Goal: Information Seeking & Learning: Find specific fact

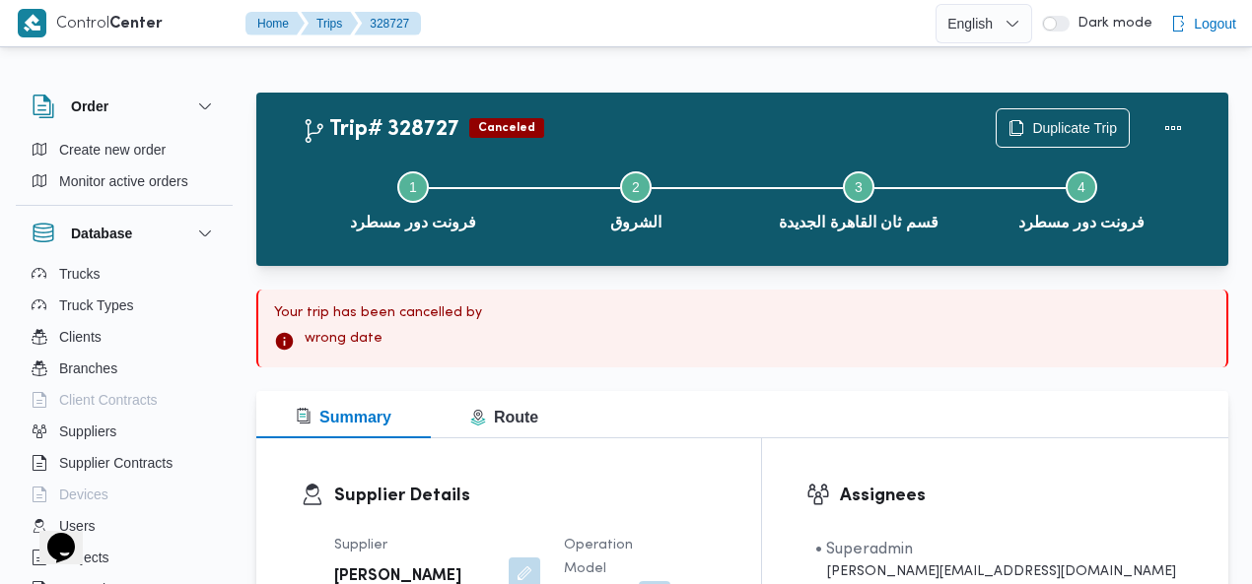
scroll to position [211, 0]
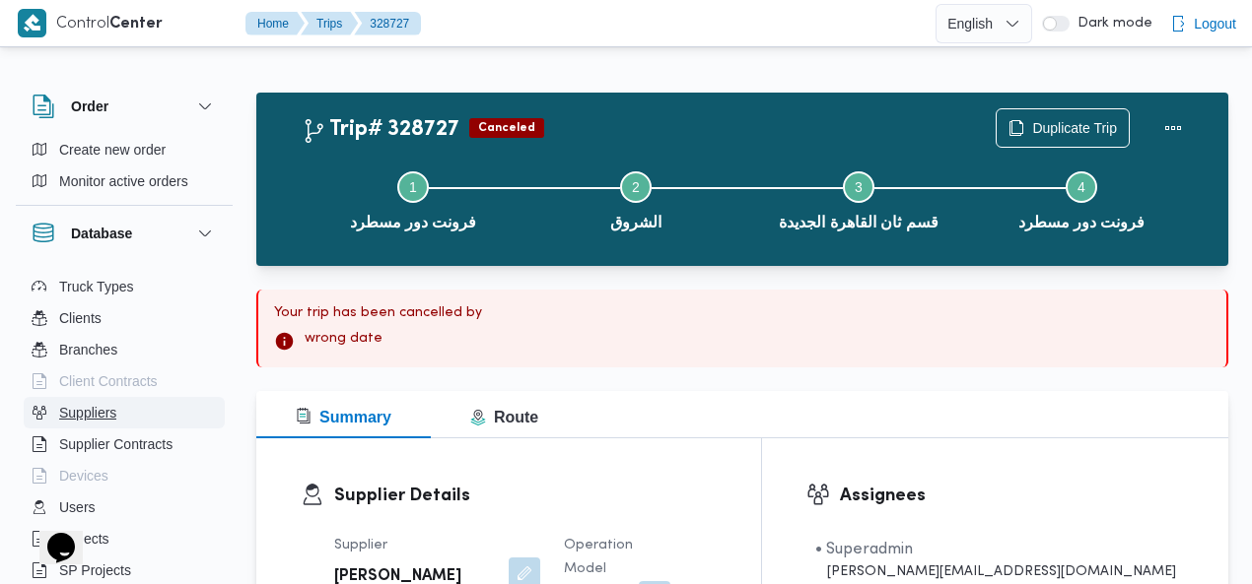
click at [102, 415] on span "Suppliers" at bounding box center [87, 413] width 57 height 24
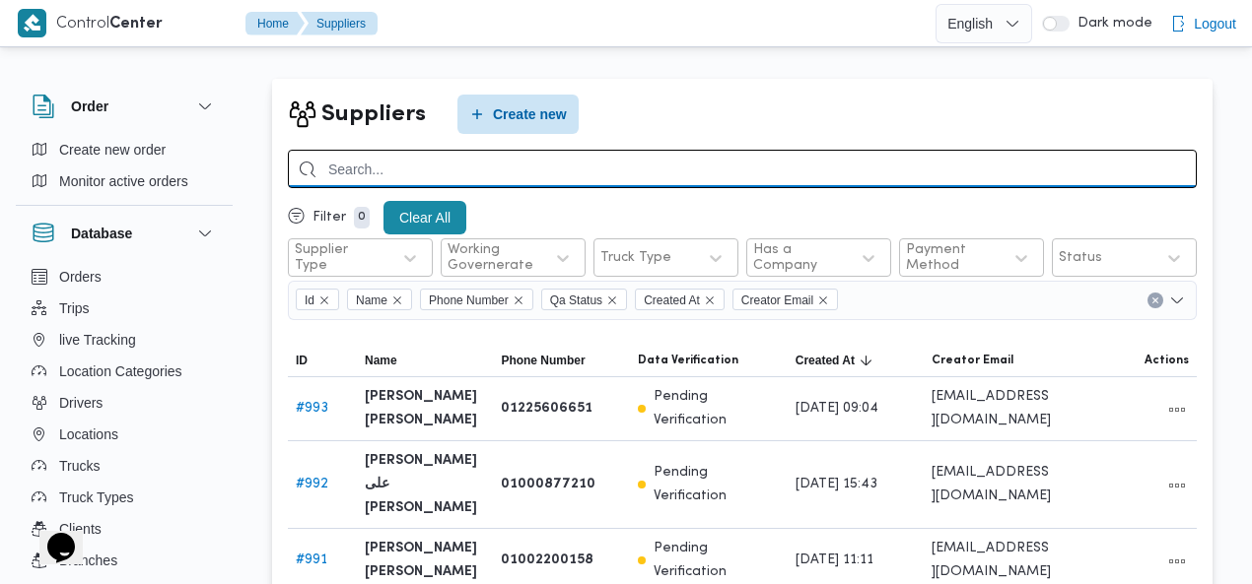
click at [935, 162] on input "search" at bounding box center [742, 169] width 909 height 38
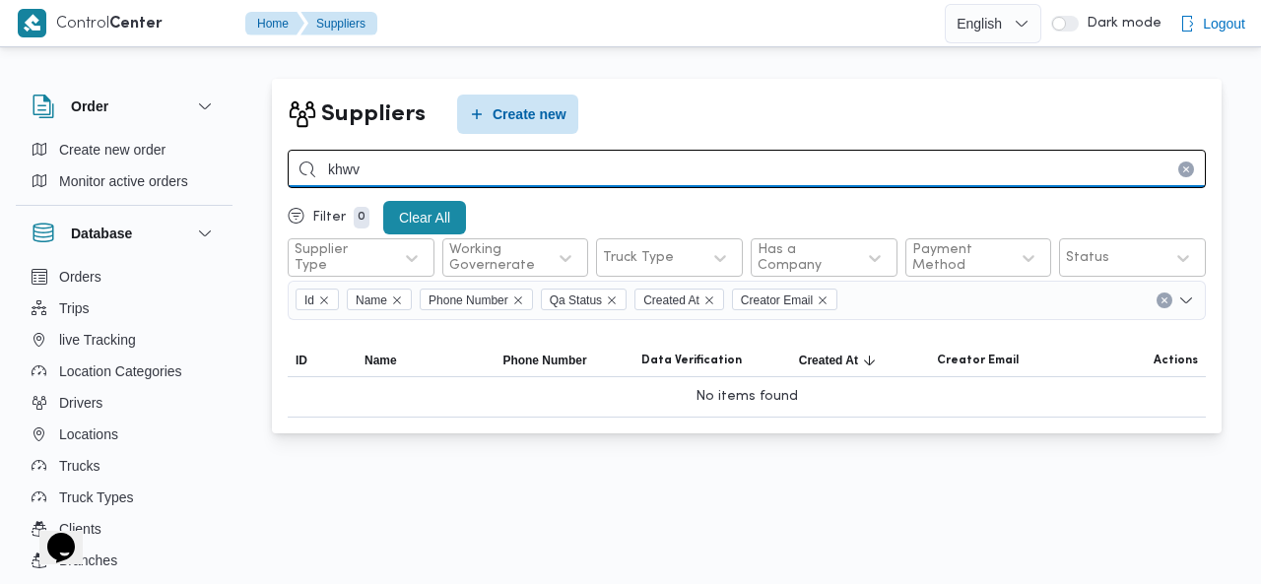
click at [906, 163] on input "khwv" at bounding box center [747, 169] width 918 height 38
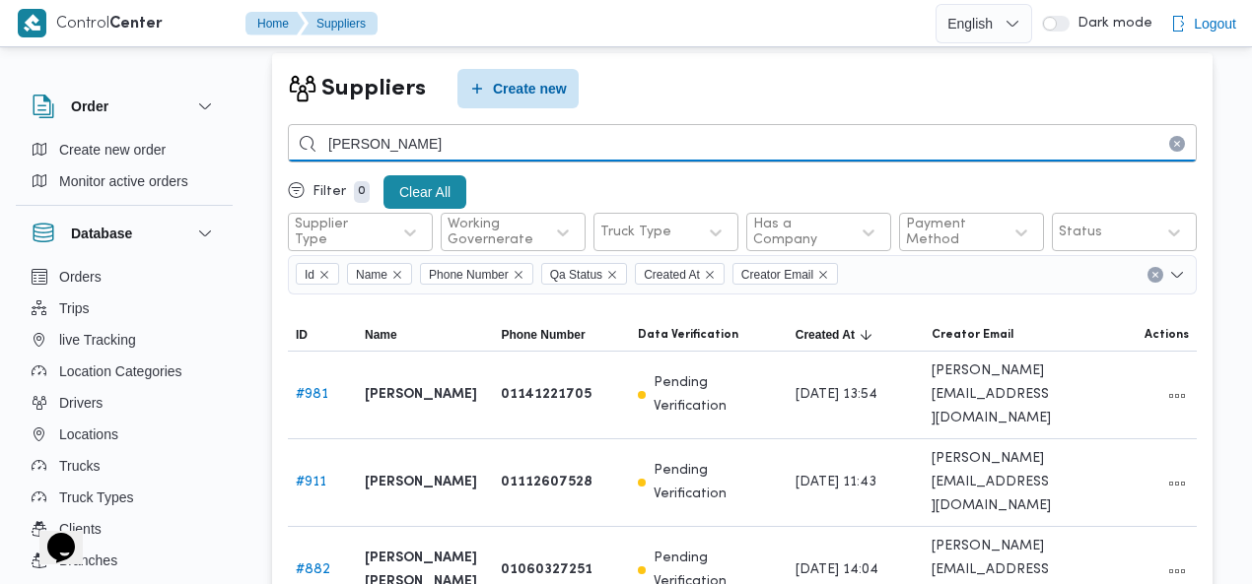
scroll to position [32, 0]
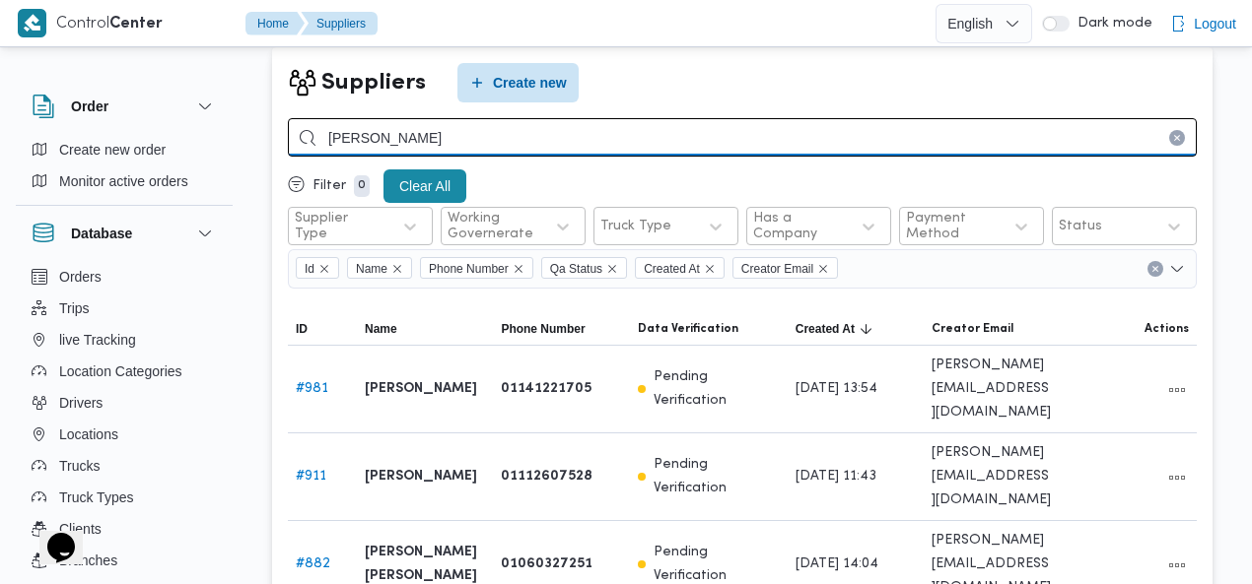
click at [666, 143] on input "[PERSON_NAME]" at bounding box center [742, 137] width 909 height 38
type input "[PERSON_NAME]"
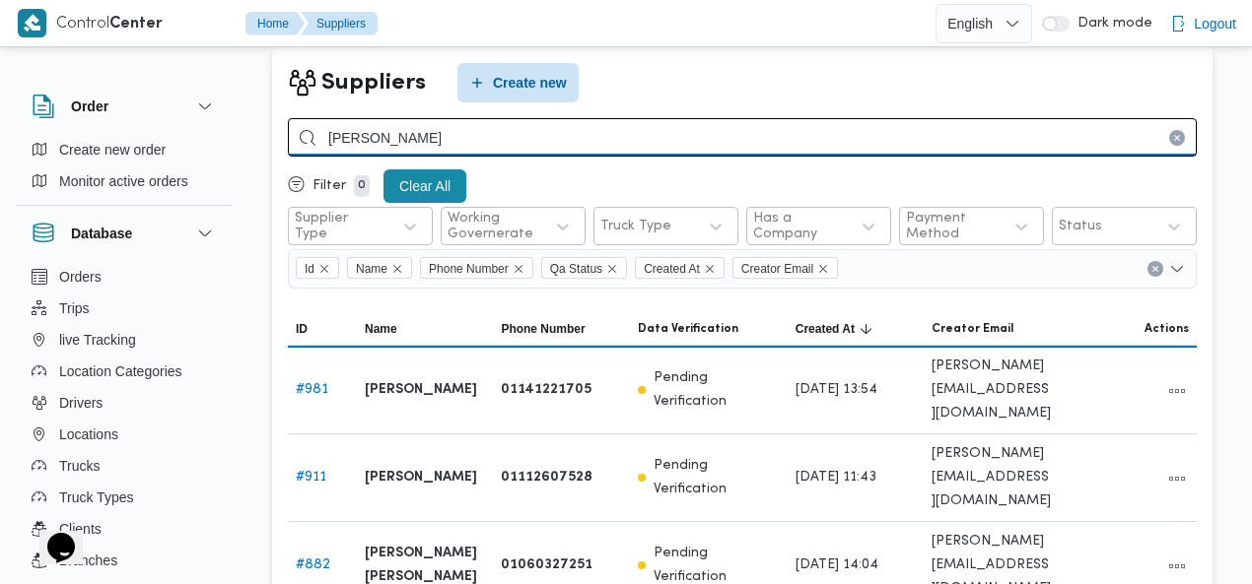
scroll to position [18, 0]
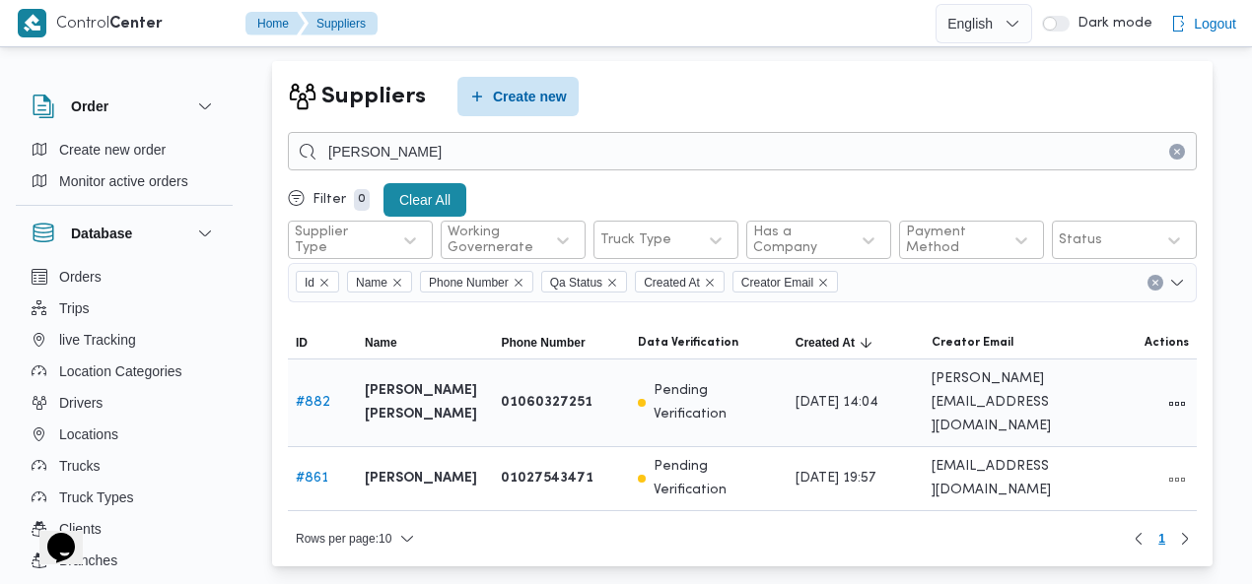
click at [390, 389] on b "[PERSON_NAME] [PERSON_NAME]" at bounding box center [425, 402] width 120 height 47
copy tr "[PERSON_NAME] [PERSON_NAME] [PERSON_NAME]"
click at [54, 302] on button "Trips" at bounding box center [124, 309] width 201 height 32
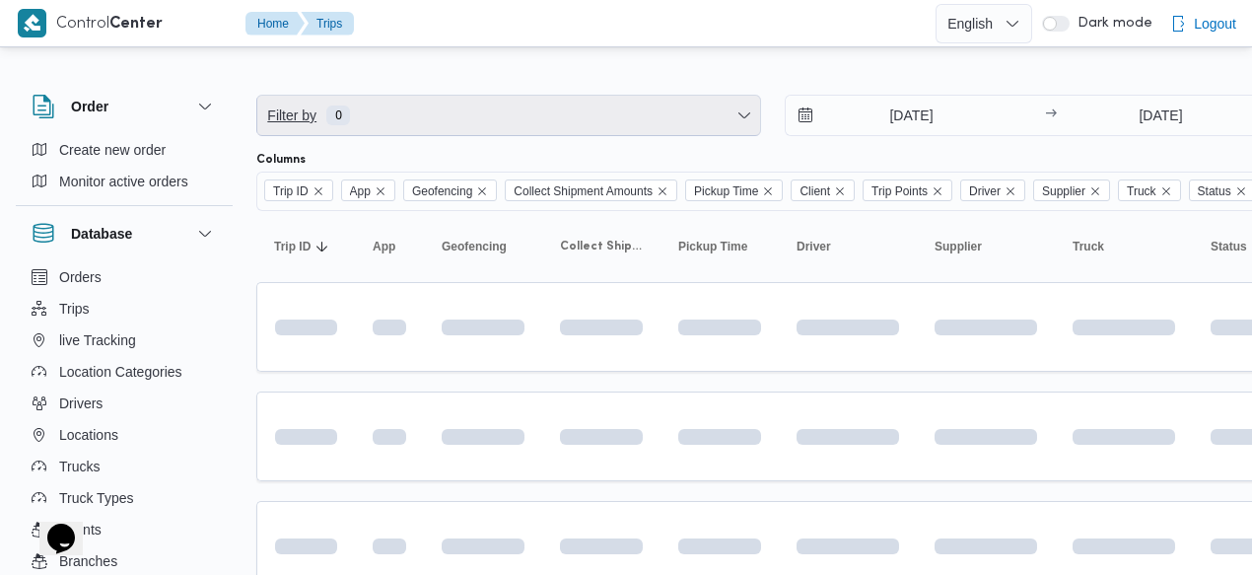
click at [465, 113] on span "Filter by 0" at bounding box center [508, 115] width 503 height 39
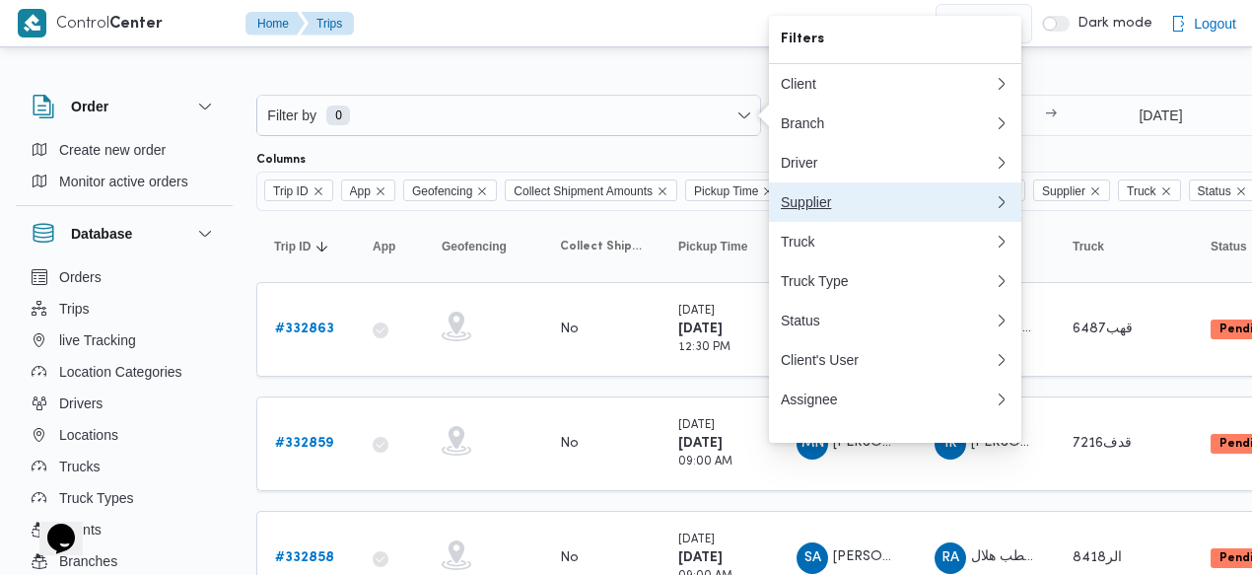
click at [822, 222] on button "Supplier" at bounding box center [895, 201] width 252 height 39
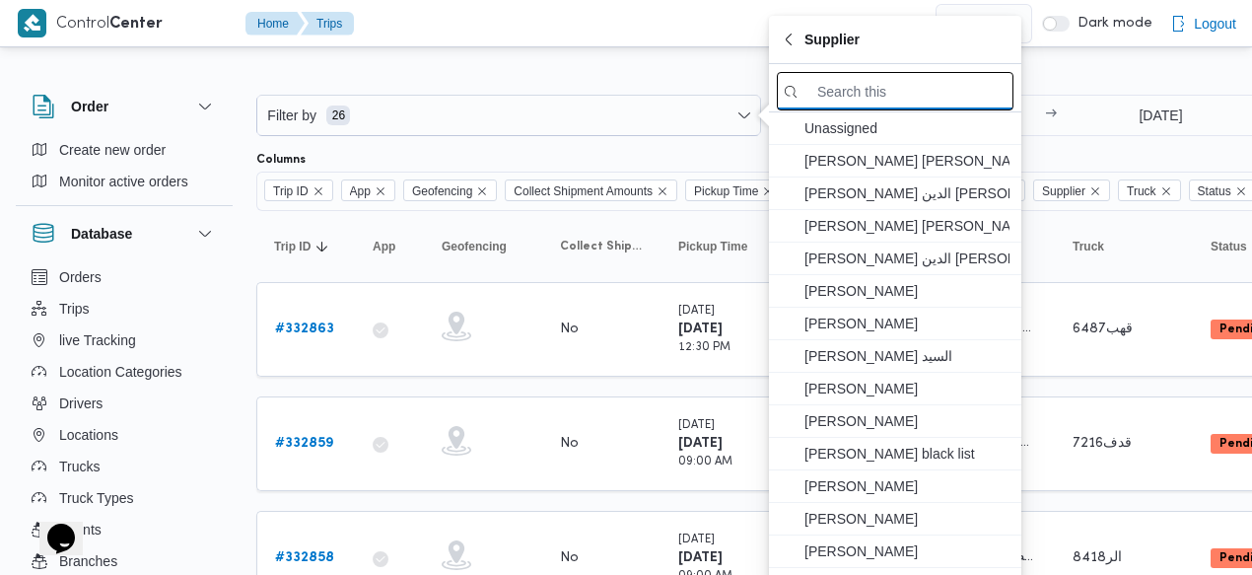
click at [839, 96] on input "search filters" at bounding box center [895, 91] width 237 height 38
paste input "[PERSON_NAME] [PERSON_NAME]"
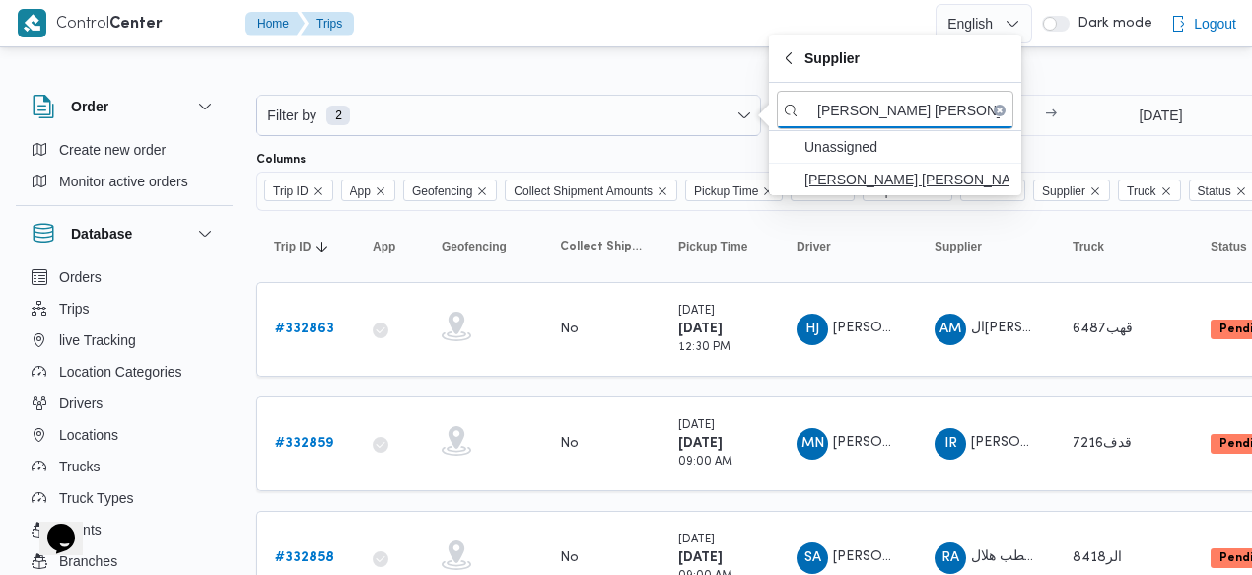
type input "[PERSON_NAME] [PERSON_NAME]"
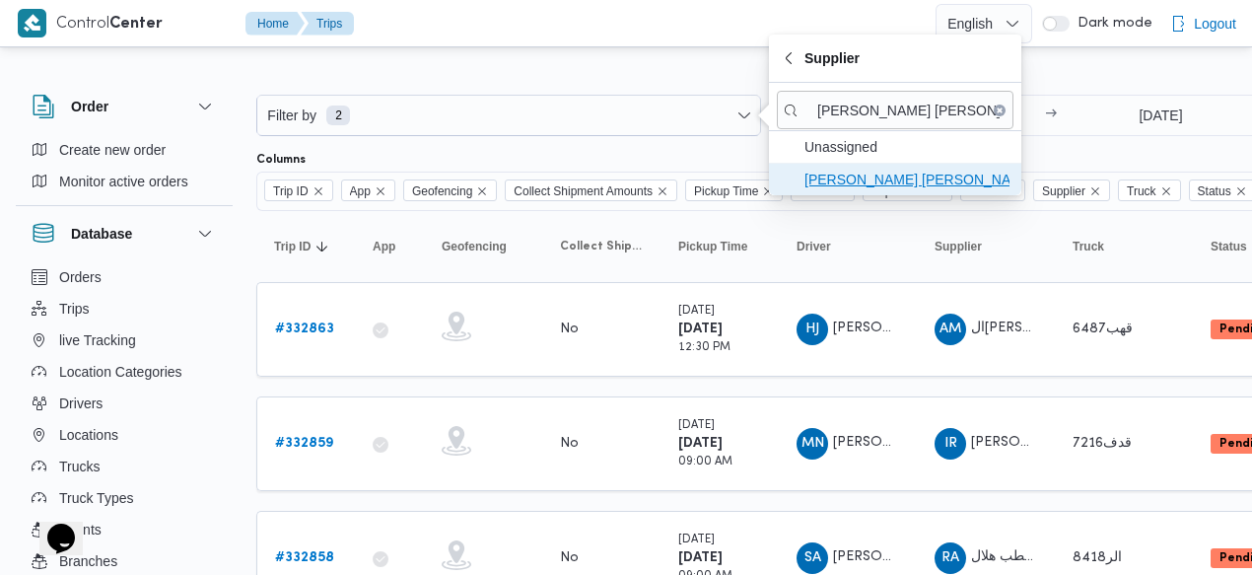
click at [846, 177] on span "[PERSON_NAME] [PERSON_NAME]" at bounding box center [906, 180] width 205 height 24
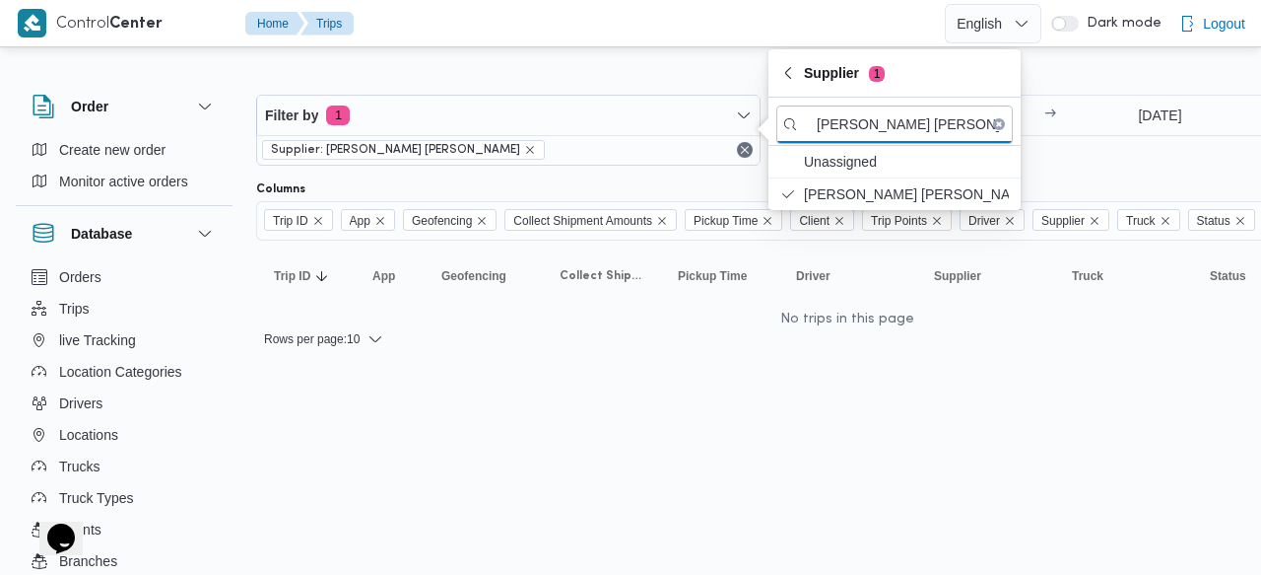
click at [1076, 163] on div "[DATE] → [DATE]" at bounding box center [1036, 130] width 505 height 71
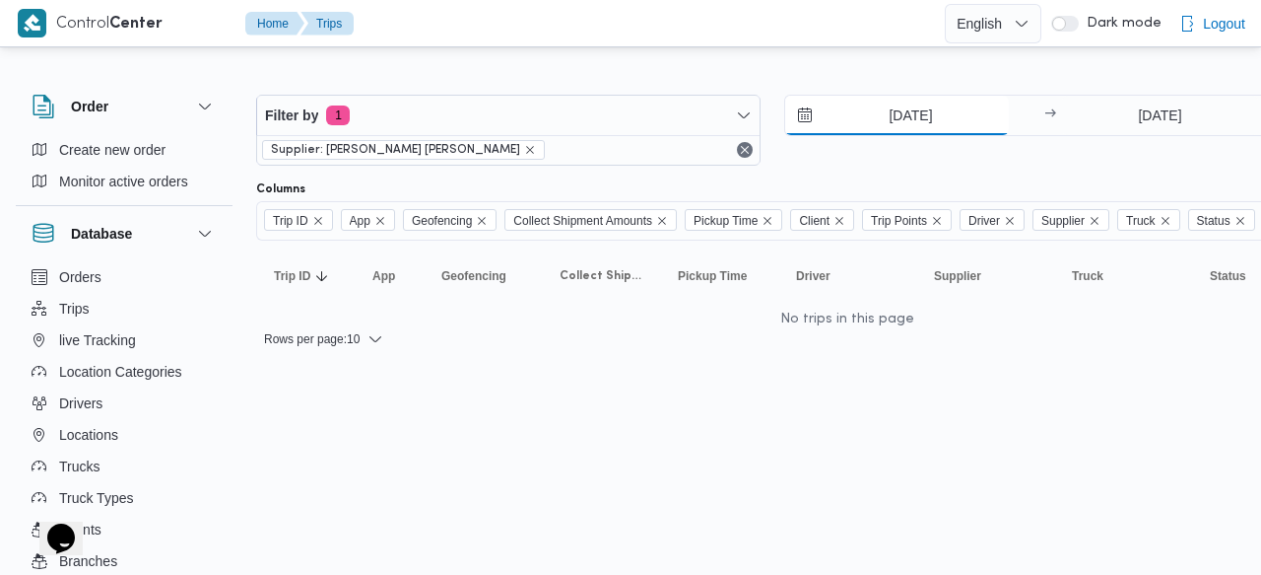
click at [884, 125] on input "[DATE]" at bounding box center [897, 115] width 224 height 39
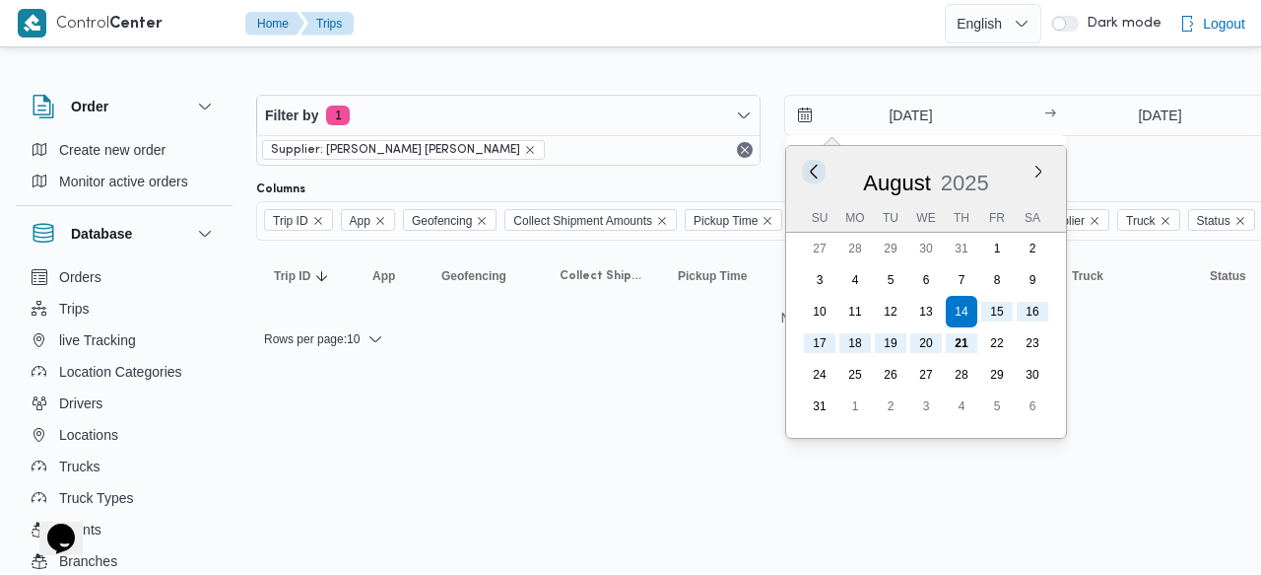
click at [816, 170] on button "Previous Month" at bounding box center [813, 171] width 19 height 19
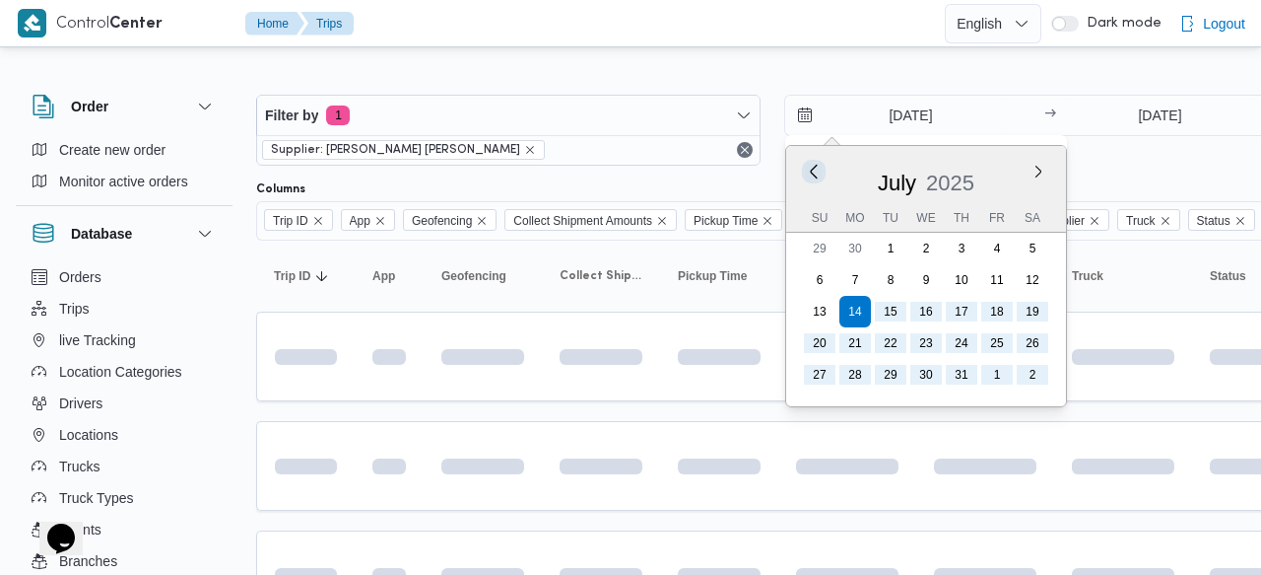
click at [816, 170] on button "Previous Month" at bounding box center [813, 171] width 19 height 19
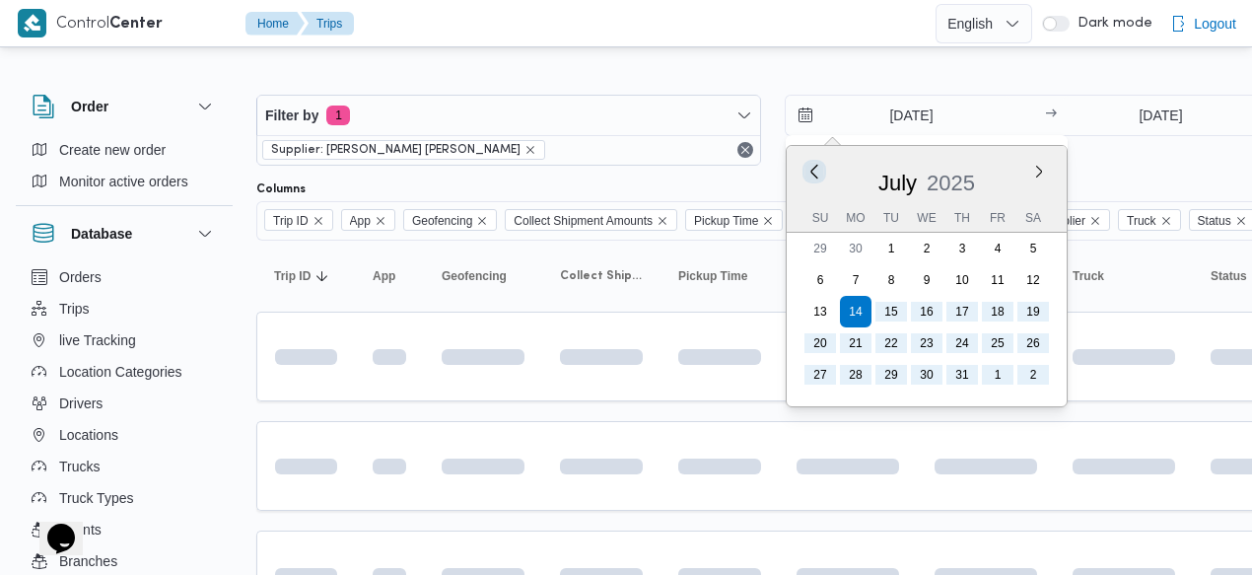
click at [816, 170] on button "Previous Month" at bounding box center [813, 171] width 19 height 19
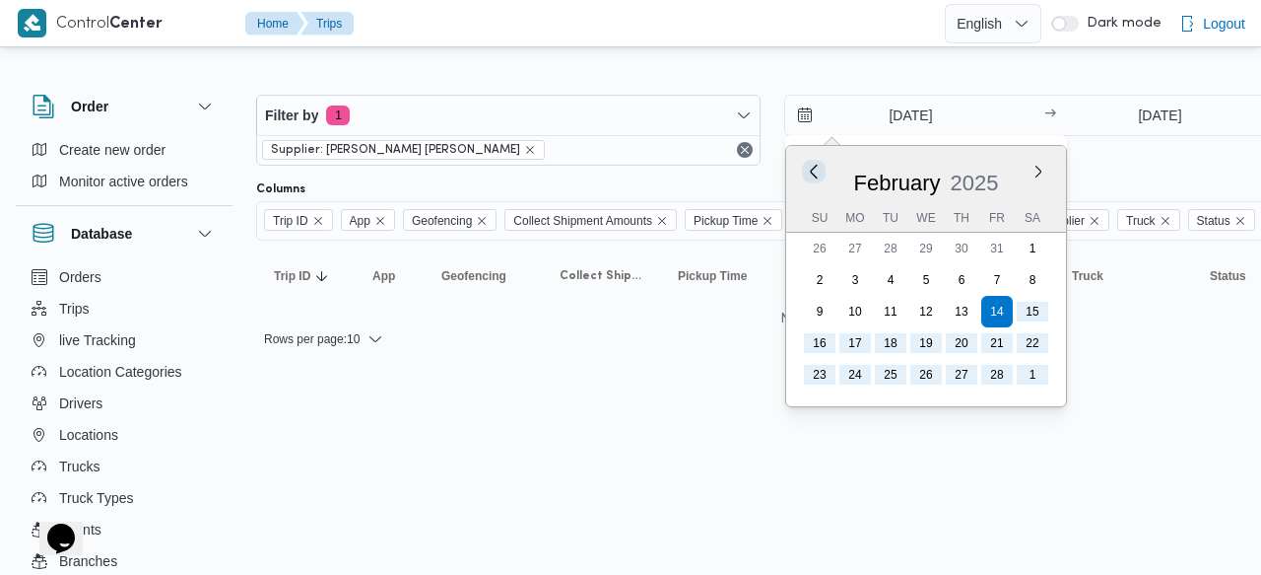
click at [816, 170] on button "Previous Month" at bounding box center [813, 171] width 19 height 19
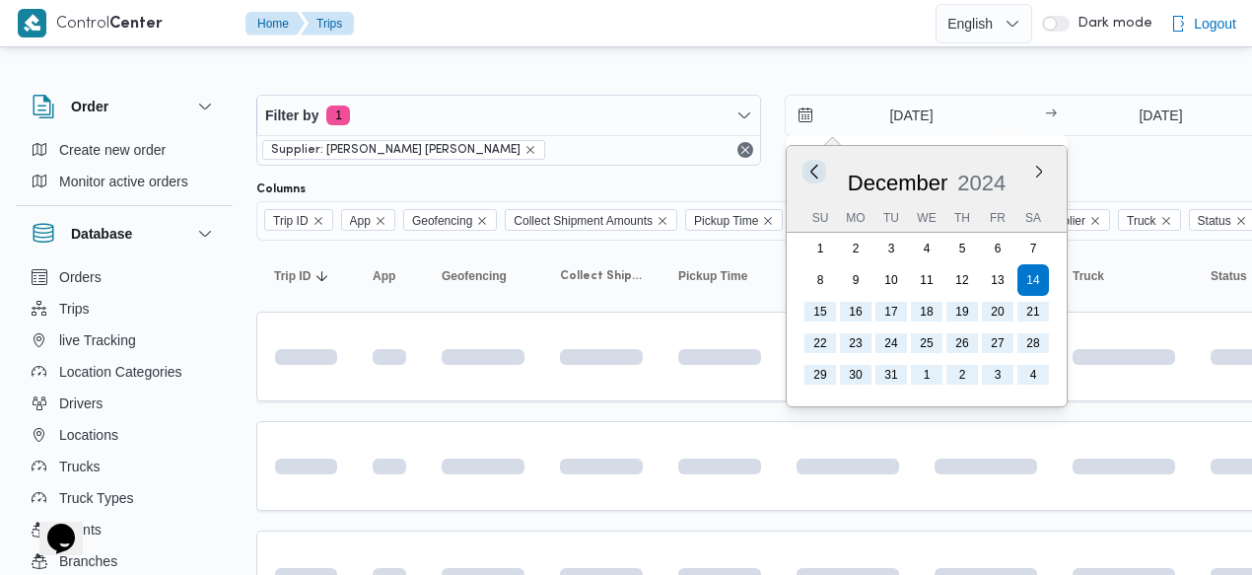
click at [816, 170] on button "Previous Month" at bounding box center [813, 171] width 19 height 19
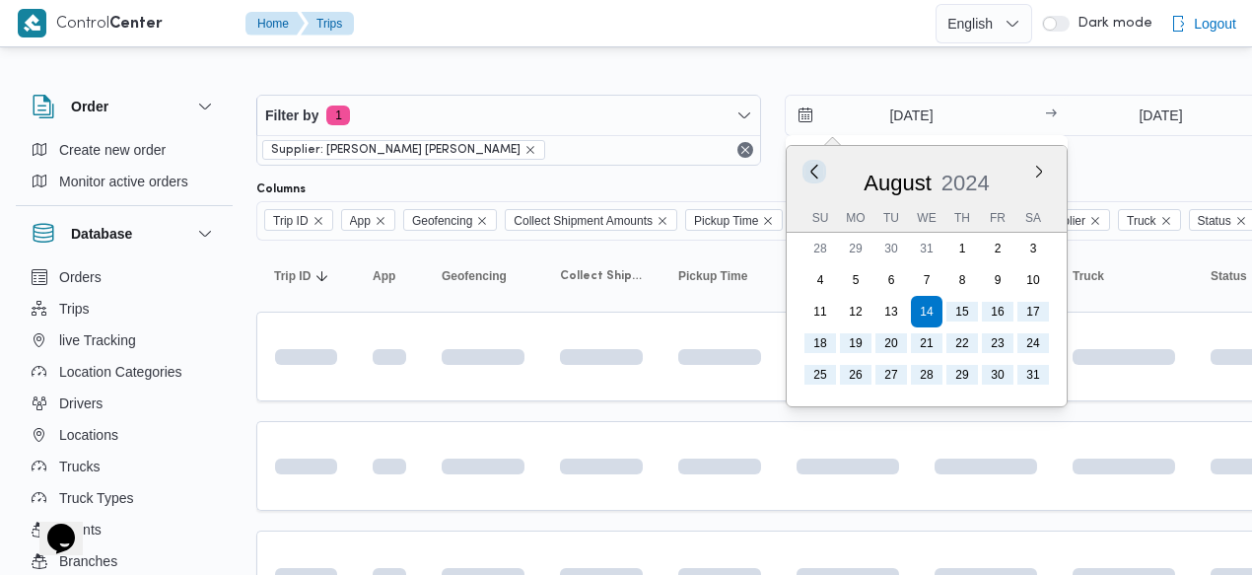
click at [816, 170] on button "Previous Month" at bounding box center [813, 171] width 19 height 19
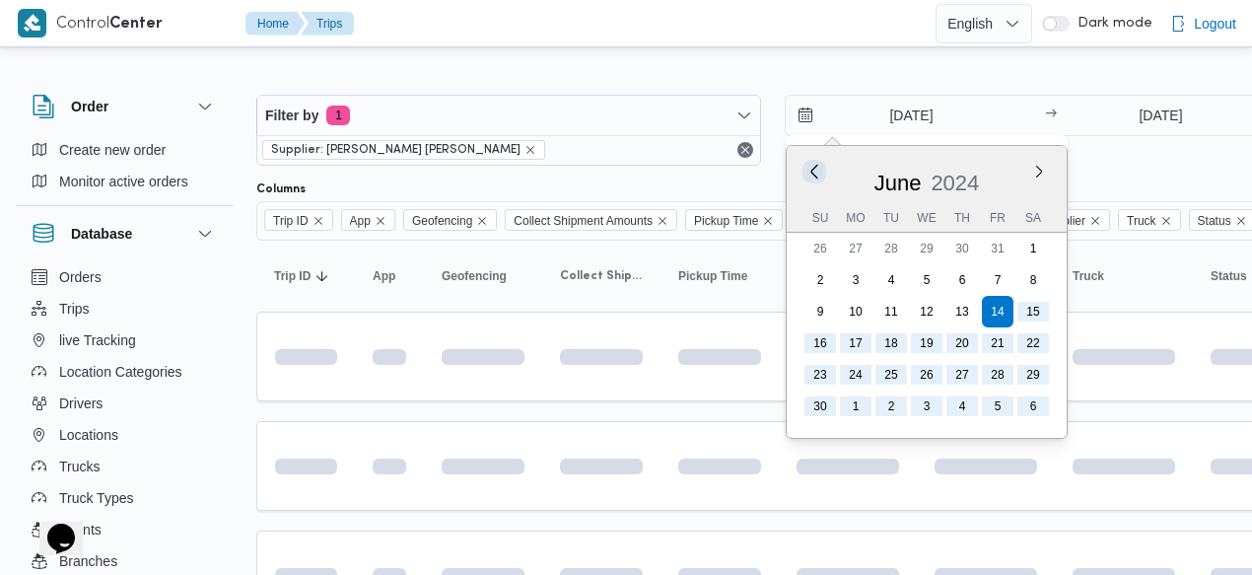
click at [816, 170] on button "Previous Month" at bounding box center [813, 171] width 19 height 19
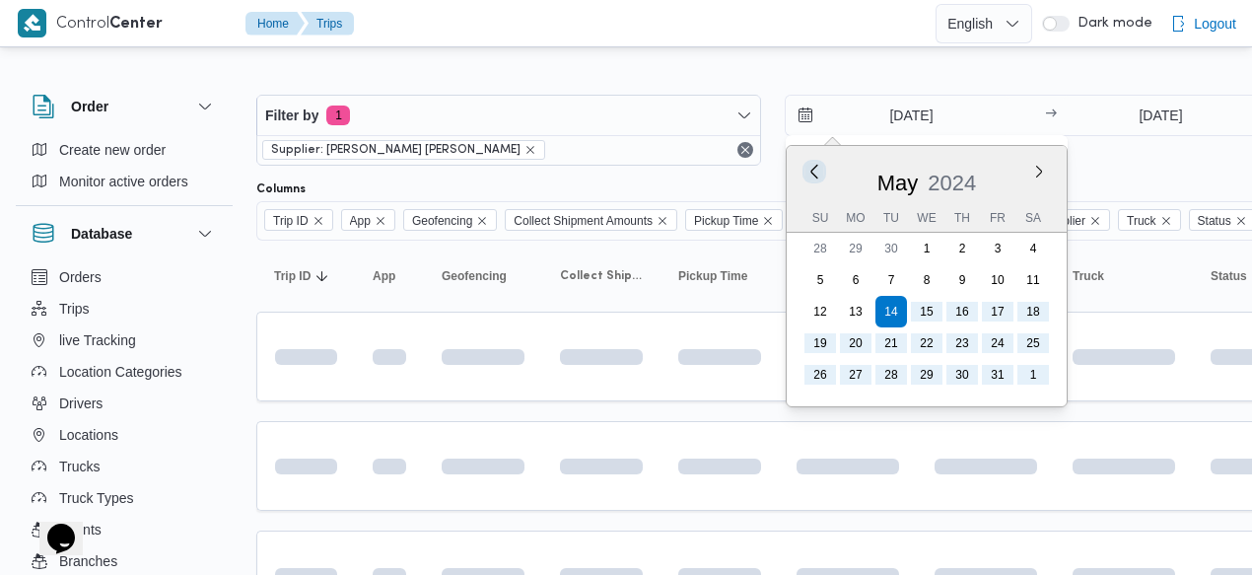
click at [816, 170] on button "Previous Month" at bounding box center [813, 171] width 19 height 19
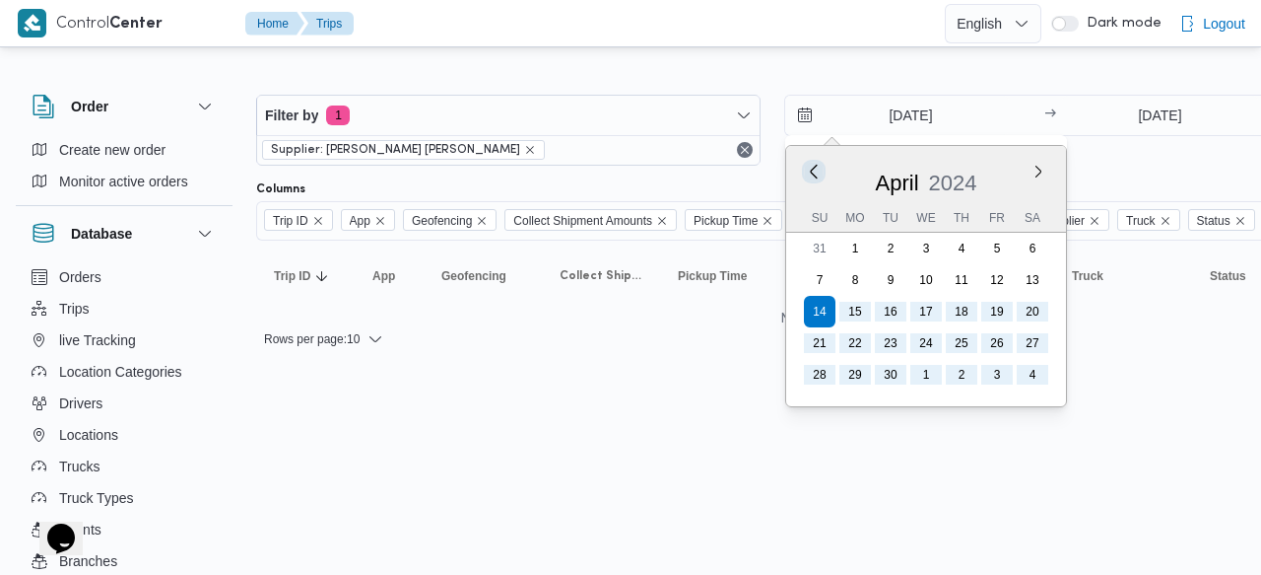
click at [816, 170] on button "Previous Month" at bounding box center [813, 171] width 19 height 19
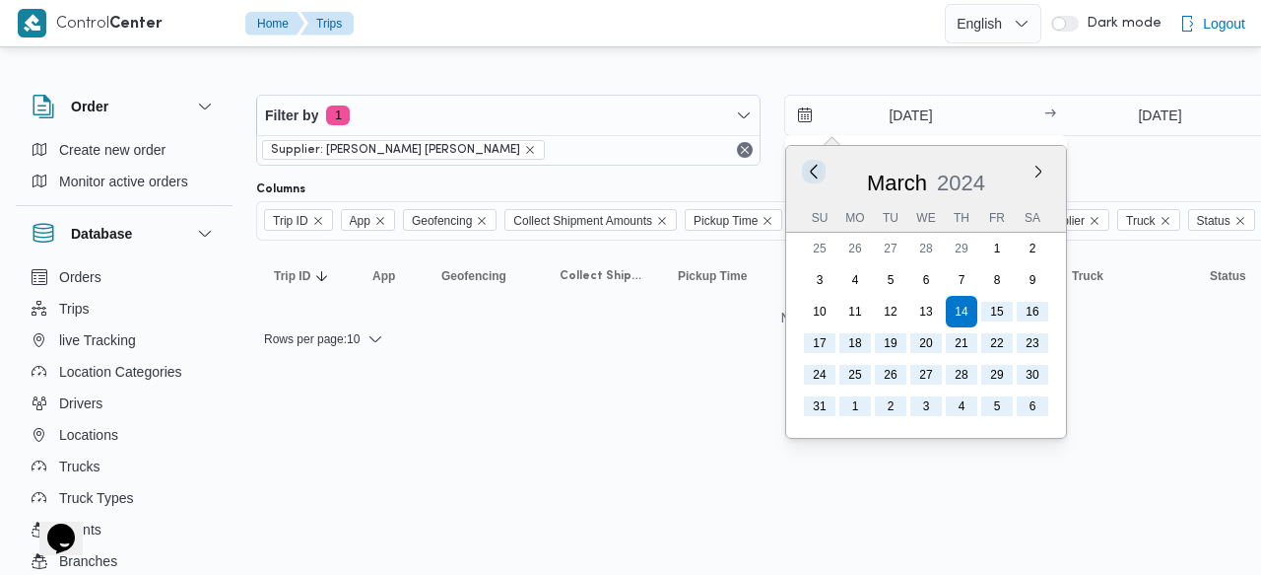
click at [816, 170] on button "Previous Month" at bounding box center [813, 171] width 19 height 19
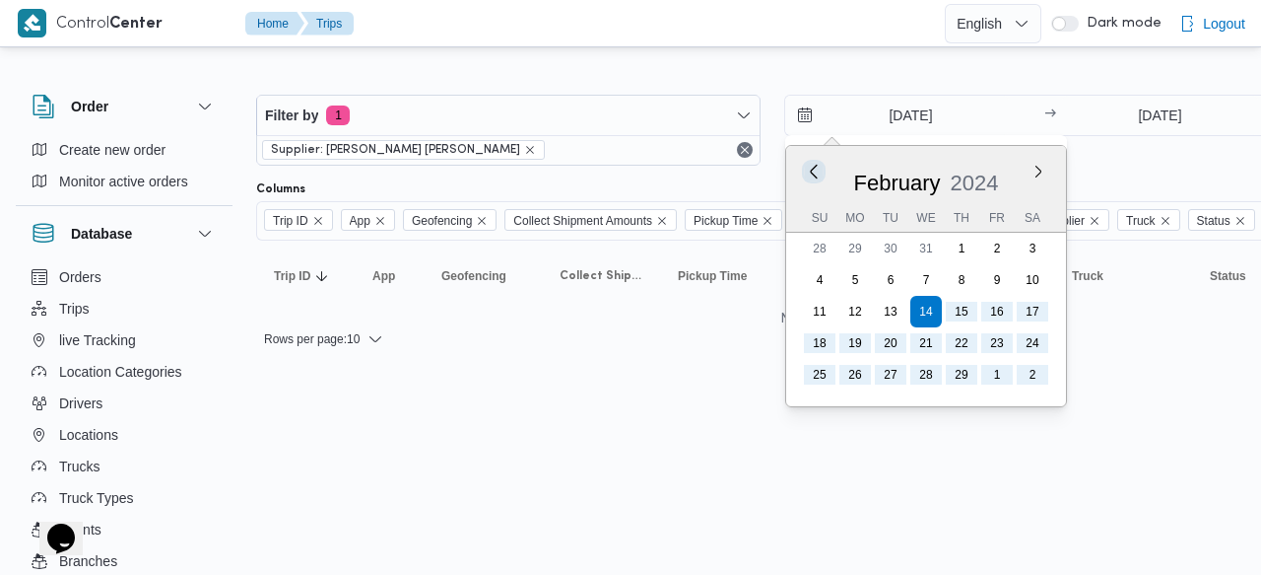
click at [816, 170] on button "Previous Month" at bounding box center [813, 171] width 19 height 19
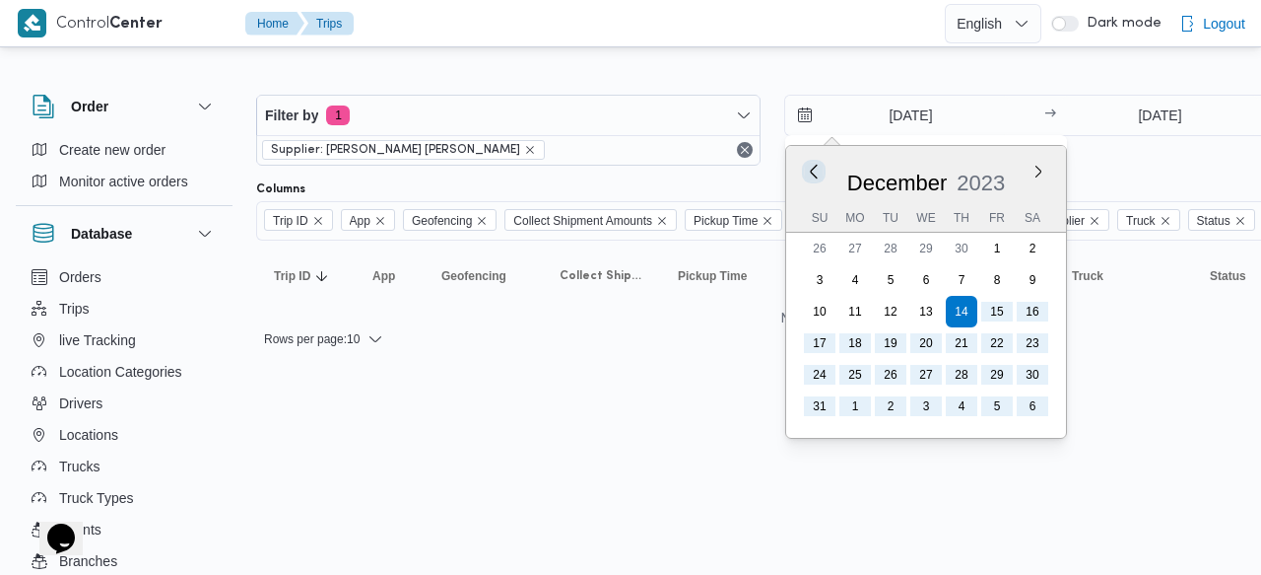
click at [816, 170] on button "Previous Month" at bounding box center [813, 171] width 19 height 19
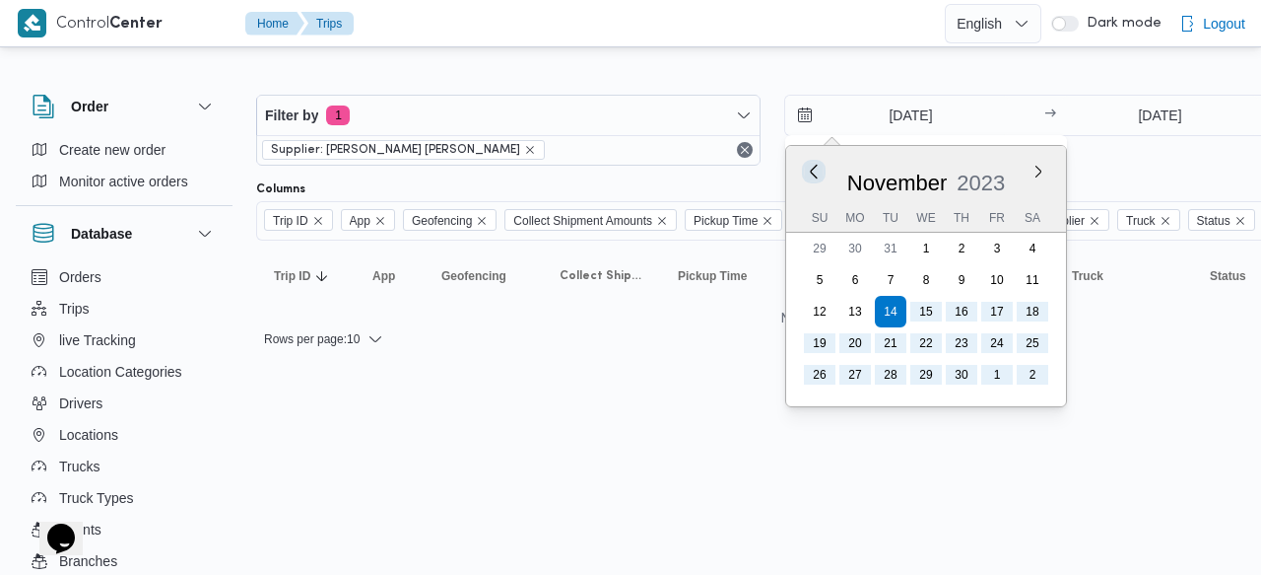
click at [816, 170] on button "Previous Month" at bounding box center [813, 171] width 19 height 19
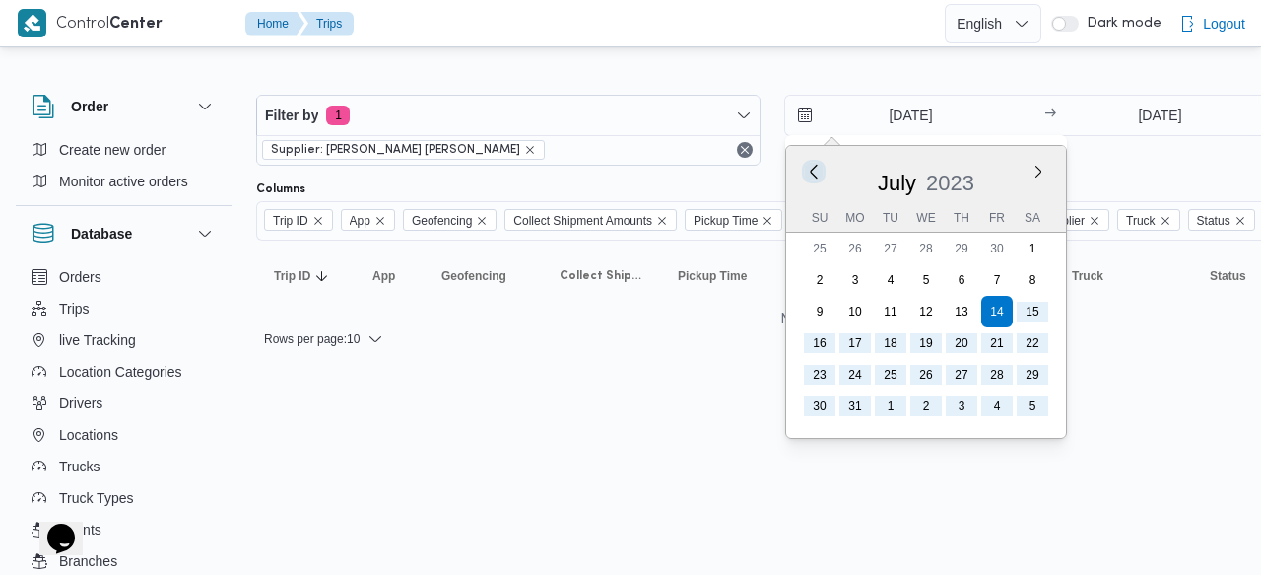
click at [816, 170] on button "Previous Month" at bounding box center [813, 171] width 19 height 19
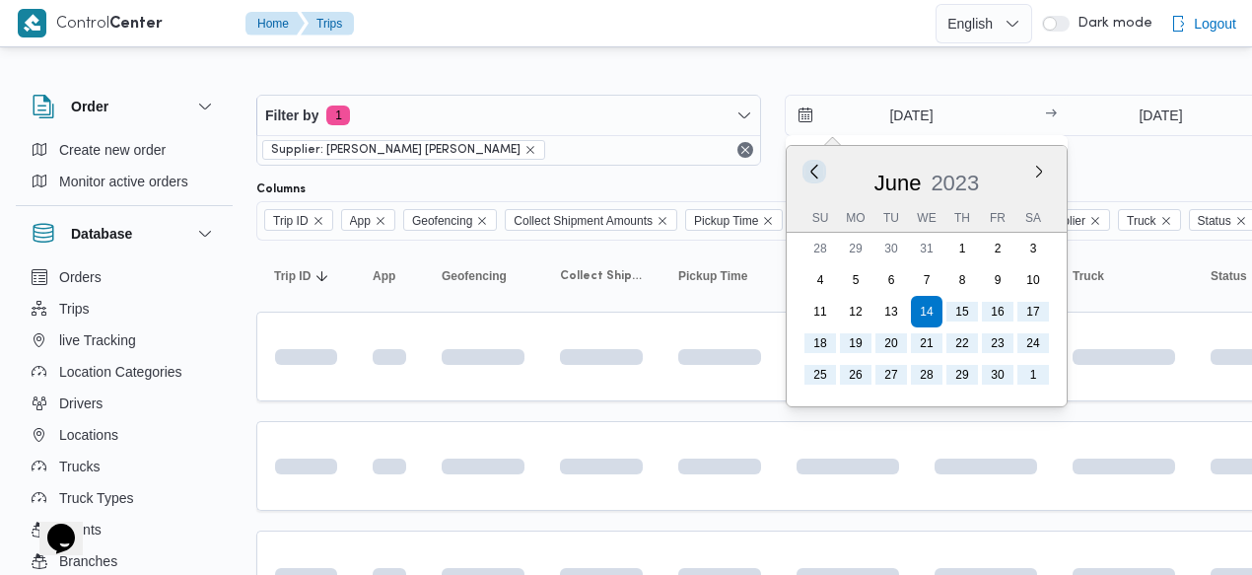
click at [816, 170] on button "Previous Month" at bounding box center [813, 171] width 19 height 19
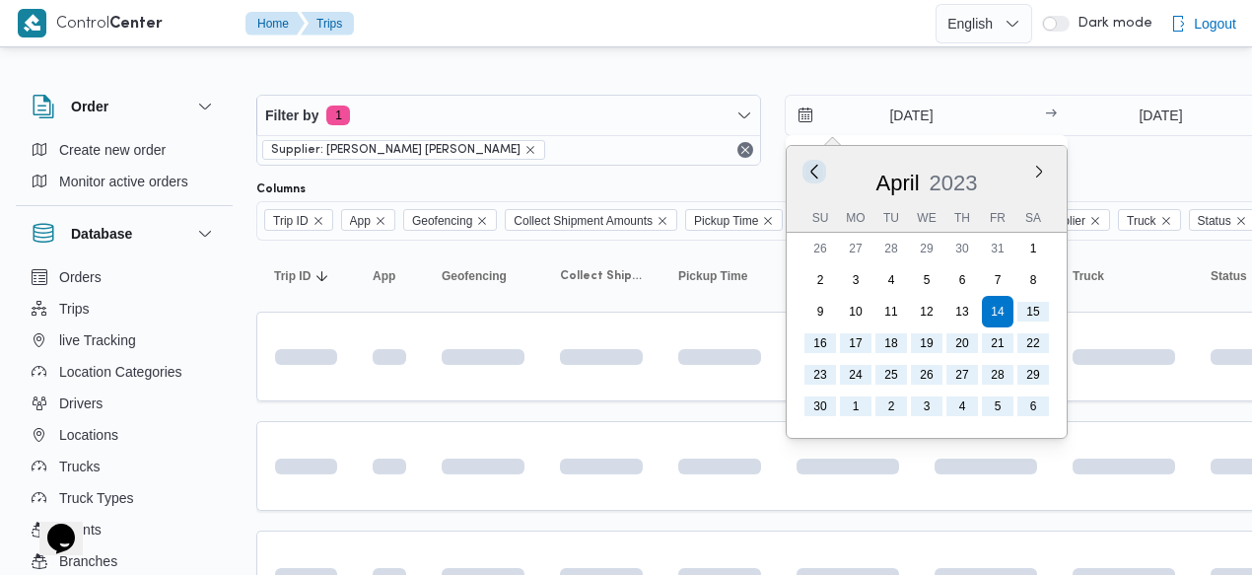
click at [816, 170] on button "Previous Month" at bounding box center [813, 171] width 19 height 19
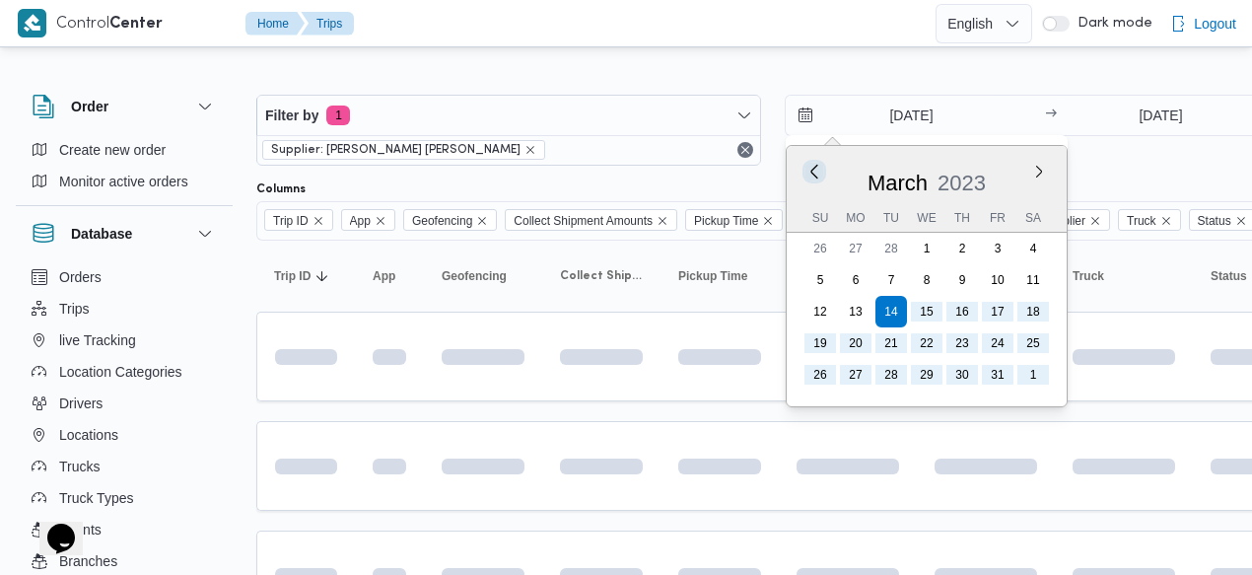
click at [816, 170] on button "Previous Month" at bounding box center [813, 171] width 19 height 19
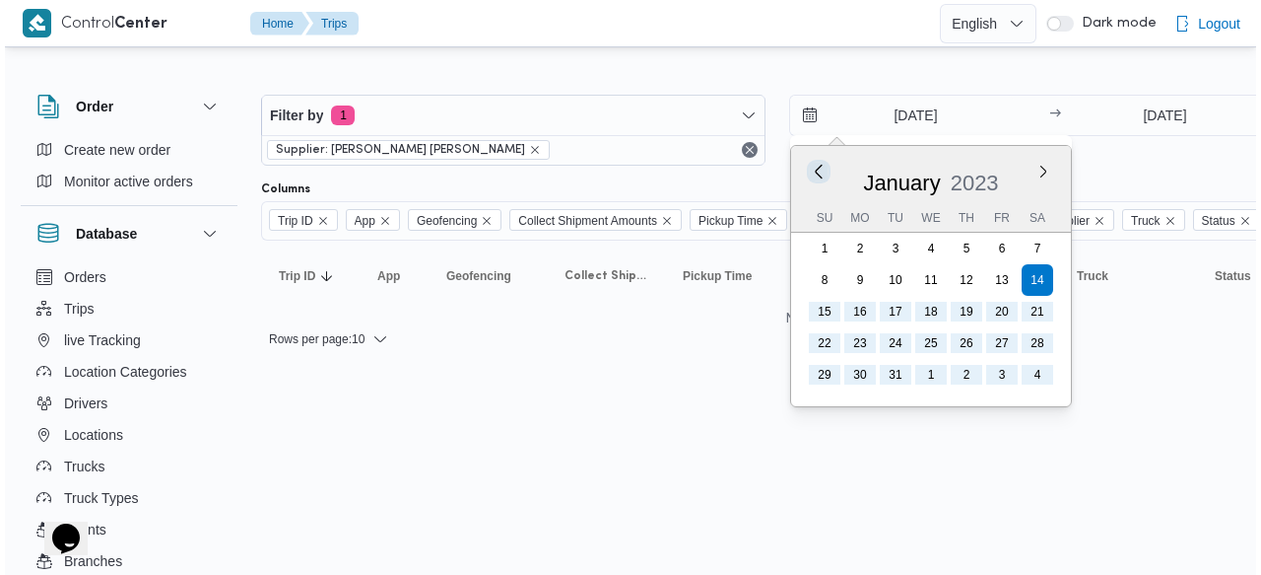
click at [816, 170] on button "Previous Month" at bounding box center [813, 171] width 19 height 19
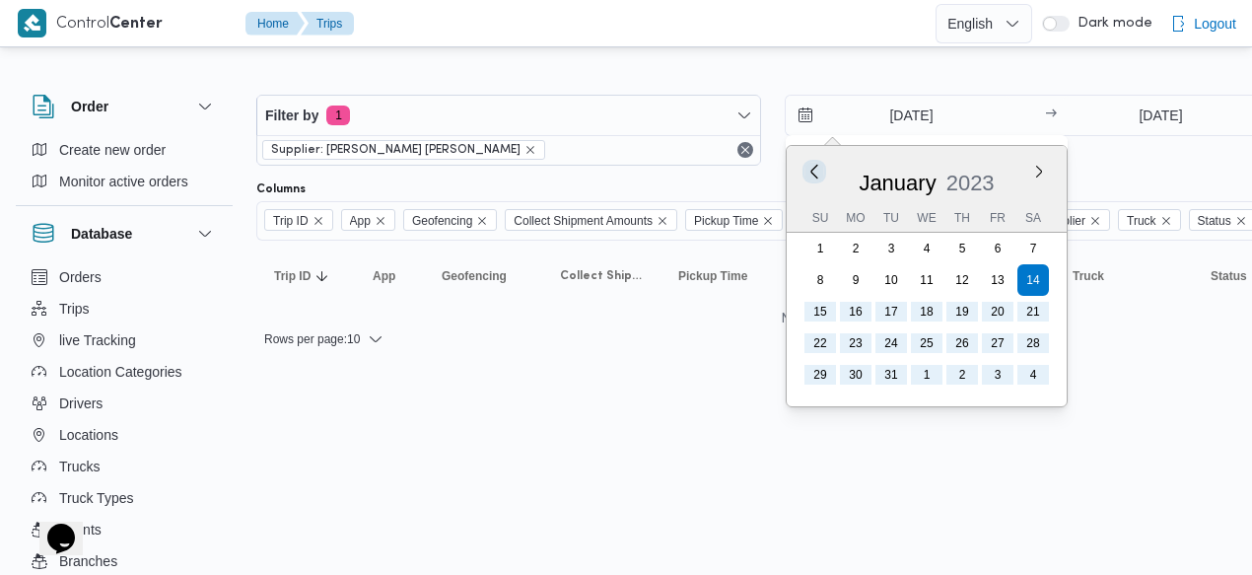
click at [816, 170] on button "Previous Month" at bounding box center [813, 171] width 19 height 19
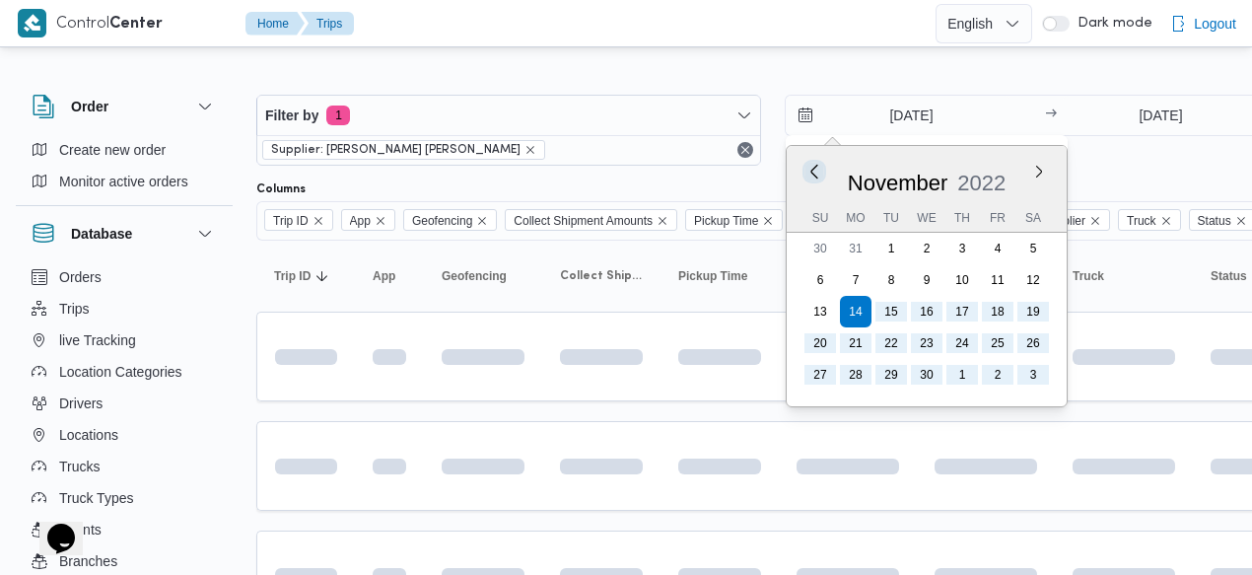
click at [816, 170] on button "Previous Month" at bounding box center [813, 171] width 19 height 19
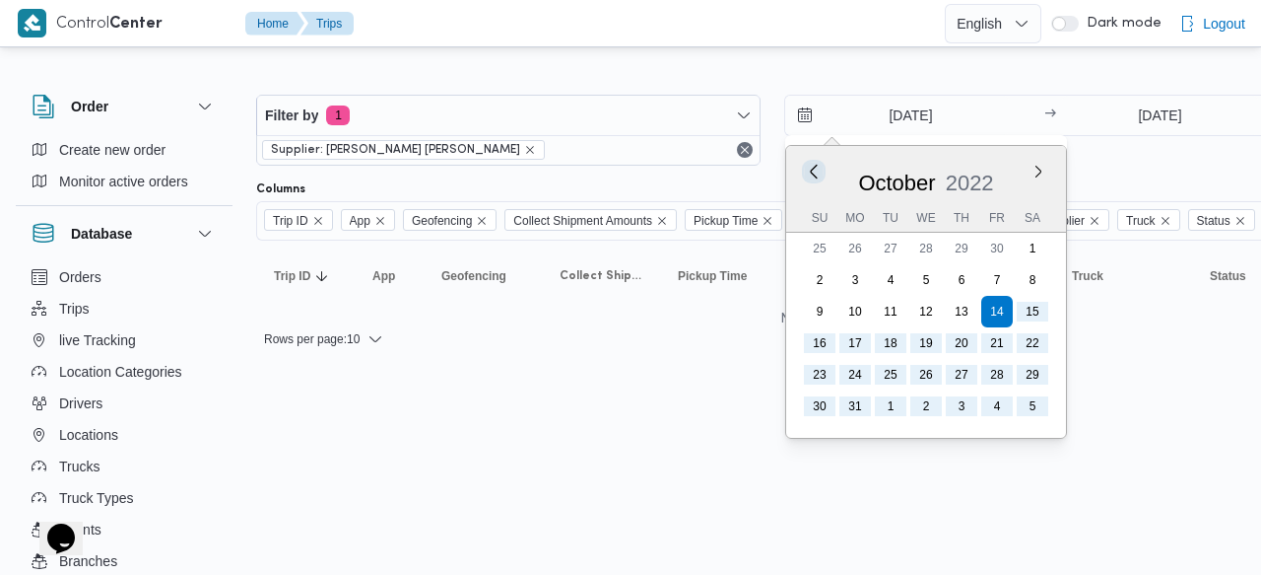
click at [816, 170] on button "Previous Month" at bounding box center [813, 171] width 19 height 19
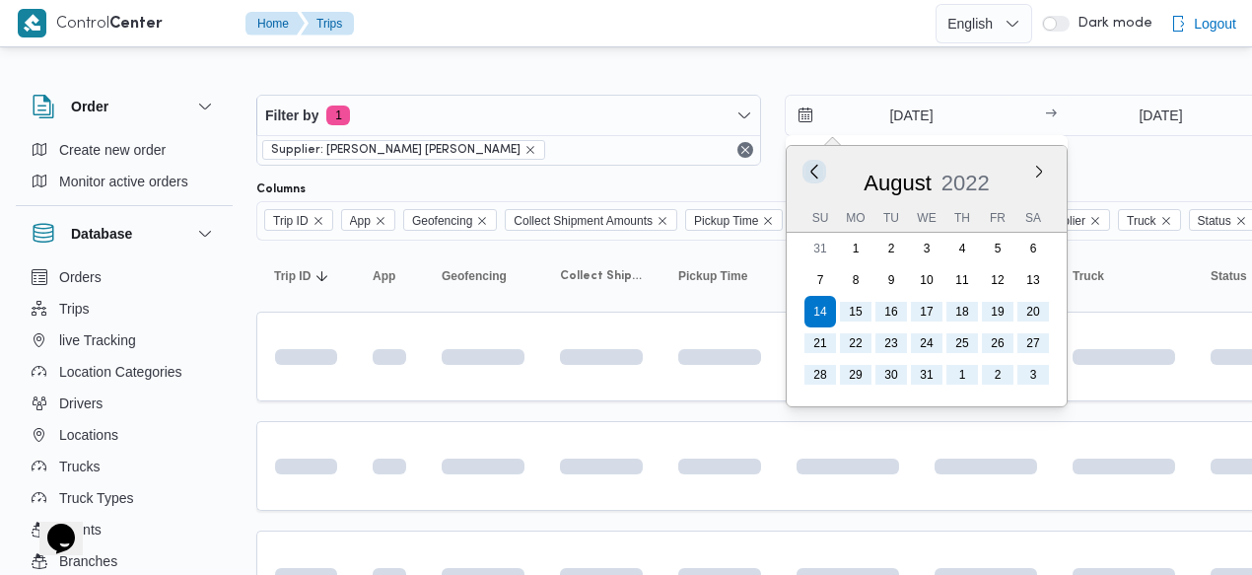
click at [816, 170] on button "Previous Month" at bounding box center [813, 171] width 19 height 19
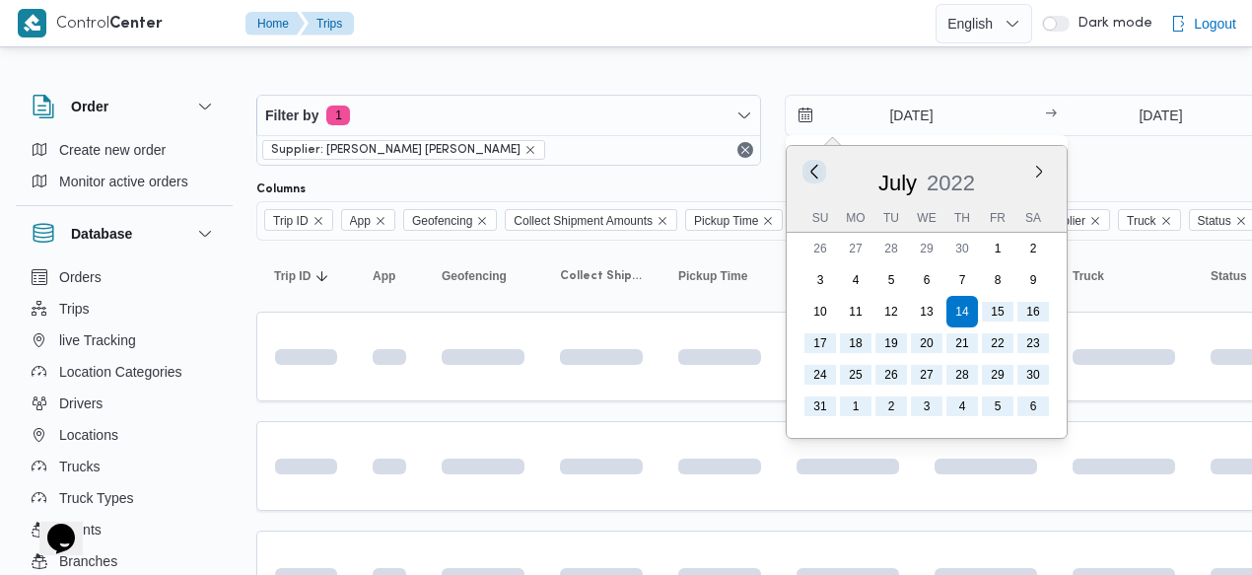
click at [816, 170] on button "Previous Month" at bounding box center [813, 171] width 19 height 19
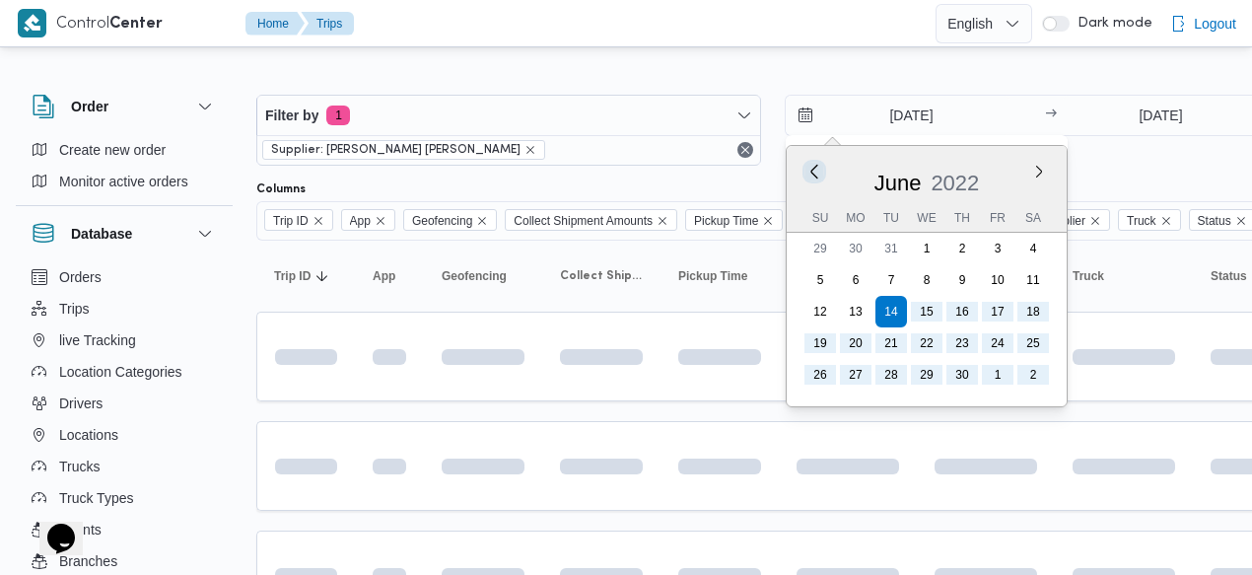
click at [816, 170] on button "Previous Month" at bounding box center [813, 171] width 19 height 19
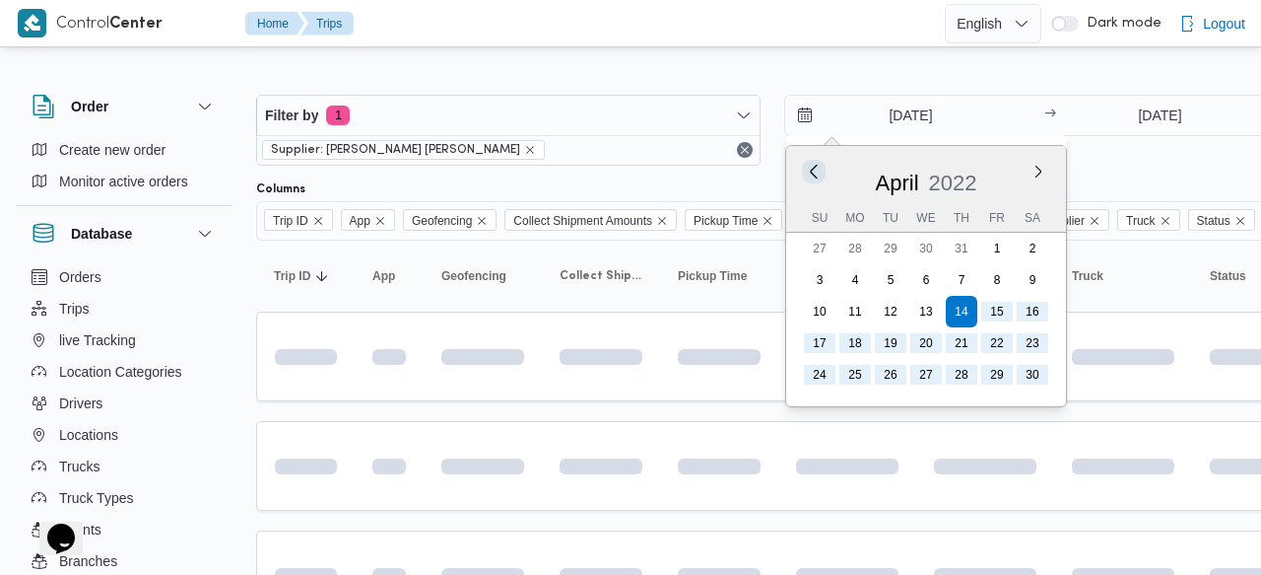
click at [816, 170] on button "Previous Month" at bounding box center [813, 171] width 19 height 19
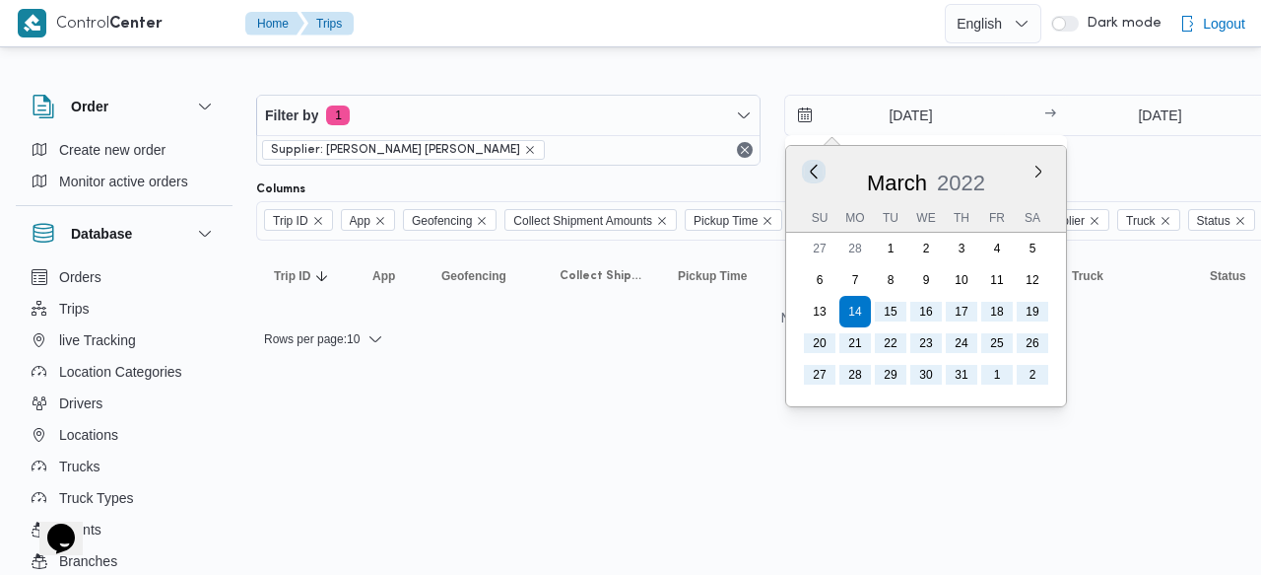
click at [816, 170] on button "Previous Month" at bounding box center [813, 171] width 19 height 19
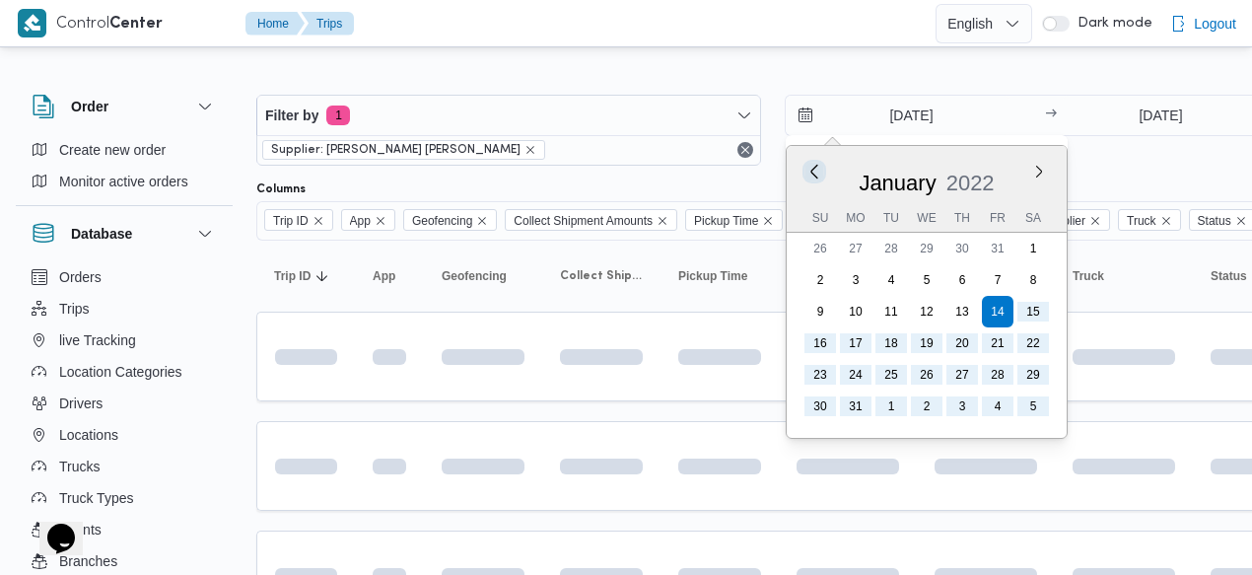
click at [816, 170] on button "Previous Month" at bounding box center [813, 171] width 19 height 19
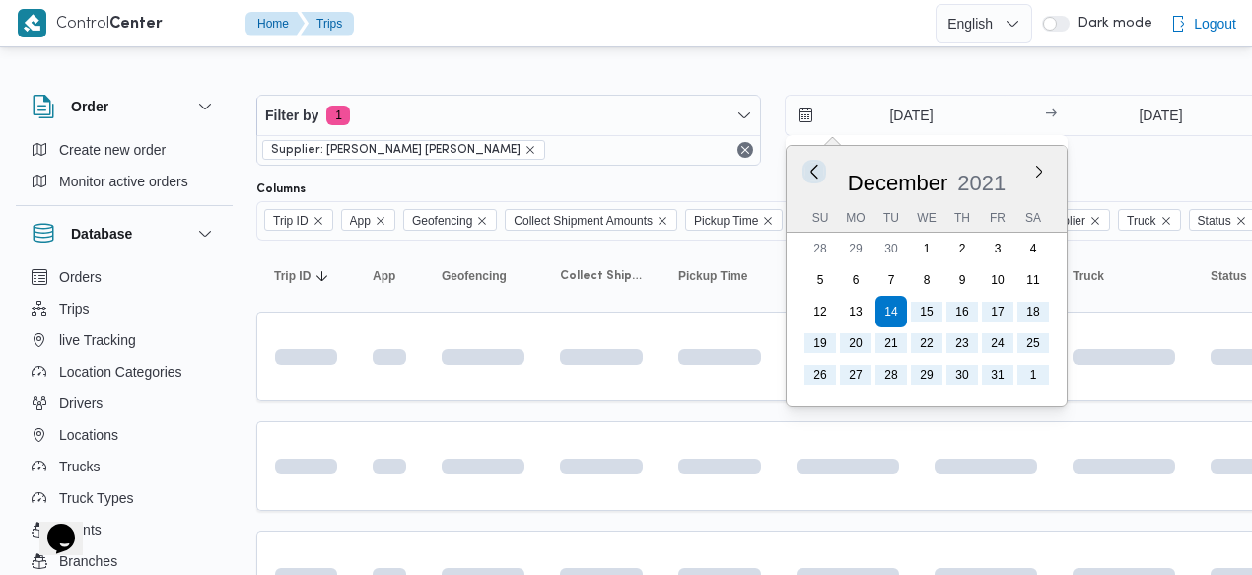
click at [816, 170] on button "Previous Month" at bounding box center [813, 171] width 19 height 19
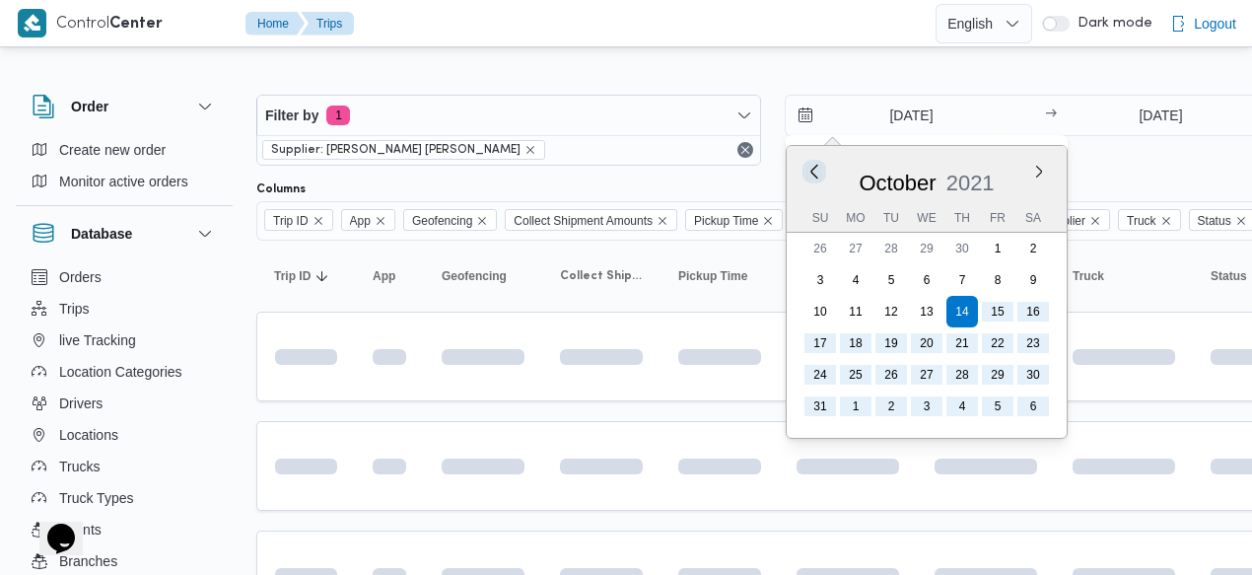
click at [816, 170] on button "Previous Month" at bounding box center [813, 171] width 19 height 19
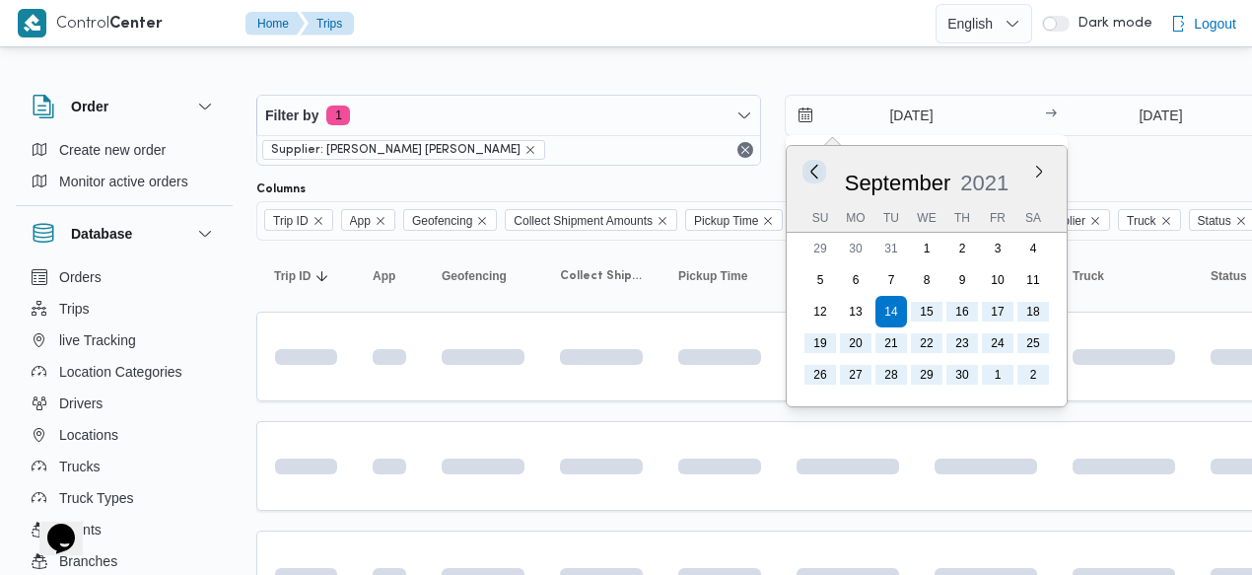
click at [816, 170] on button "Previous Month" at bounding box center [813, 171] width 19 height 19
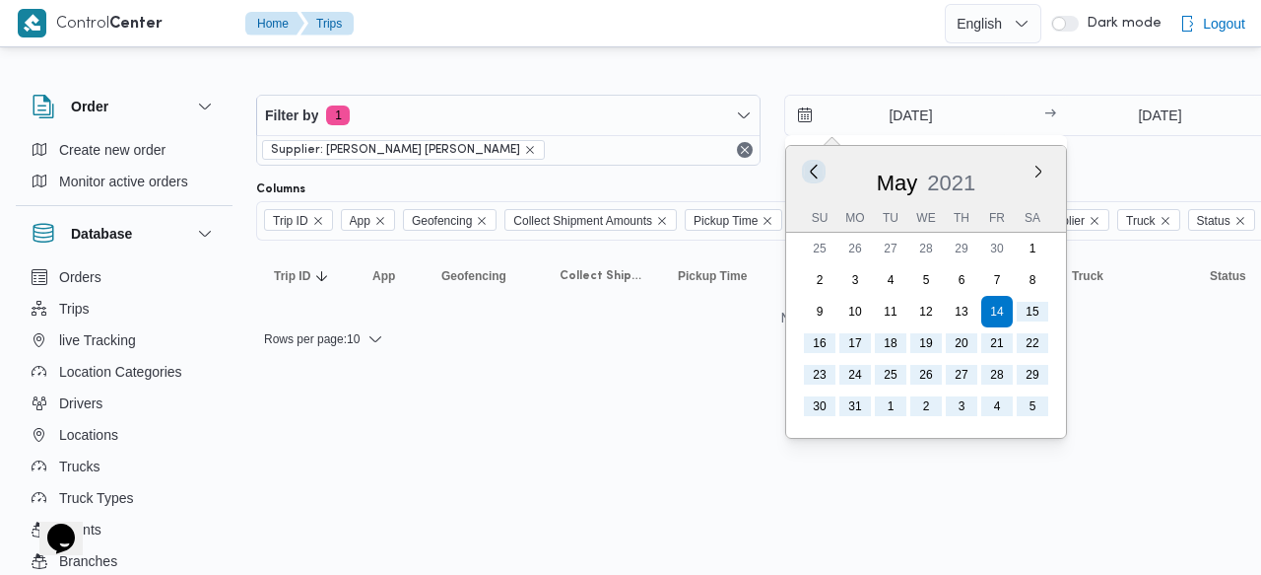
click at [816, 170] on button "Previous Month" at bounding box center [813, 171] width 19 height 19
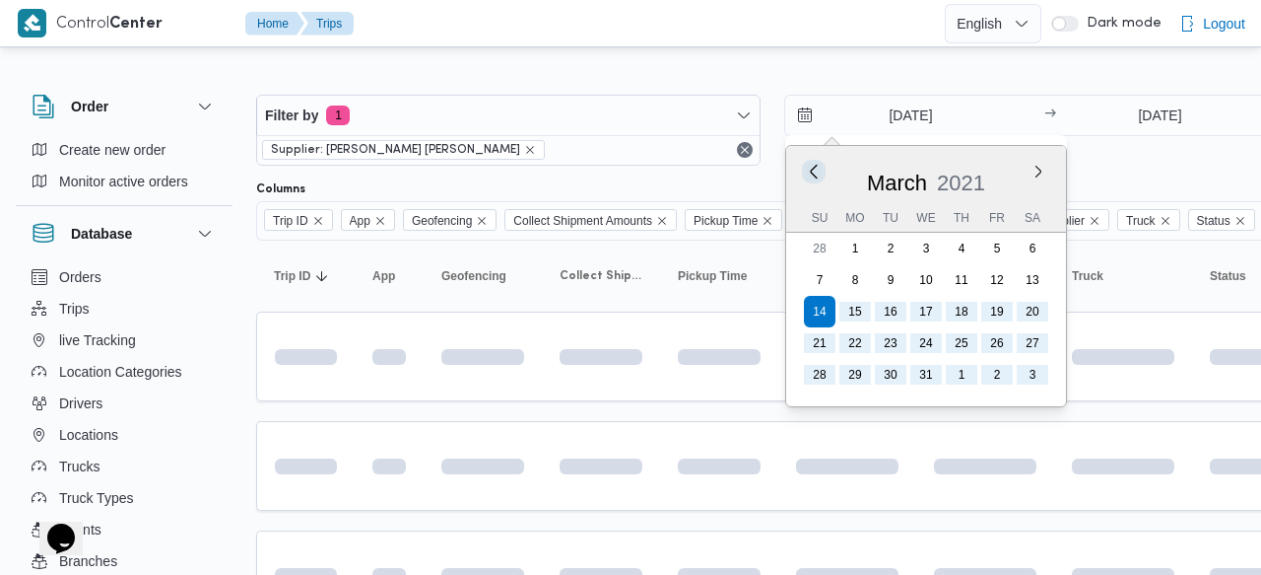
click at [816, 170] on button "Previous Month" at bounding box center [813, 171] width 19 height 19
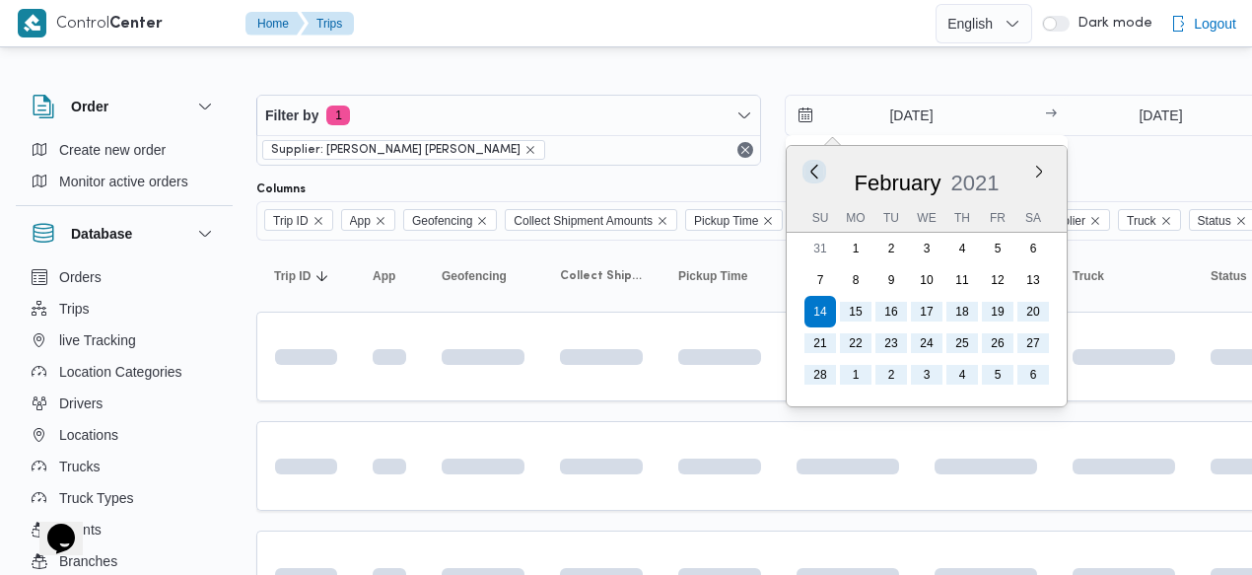
click at [816, 170] on button "Previous Month" at bounding box center [813, 171] width 19 height 19
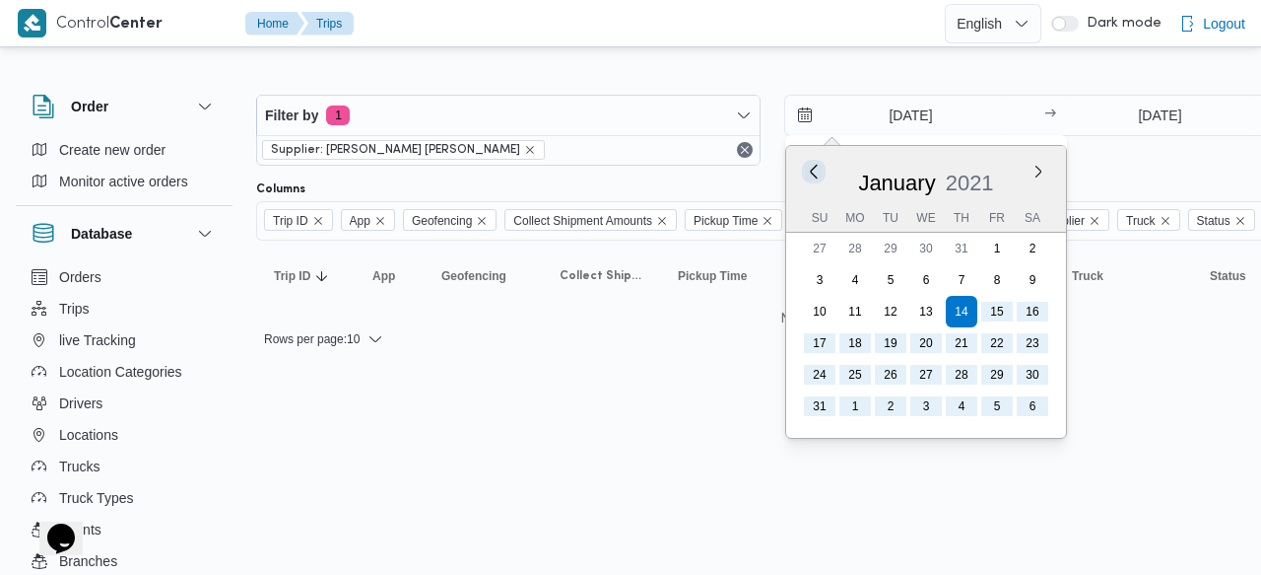
click at [816, 170] on button "Previous Month" at bounding box center [813, 171] width 19 height 19
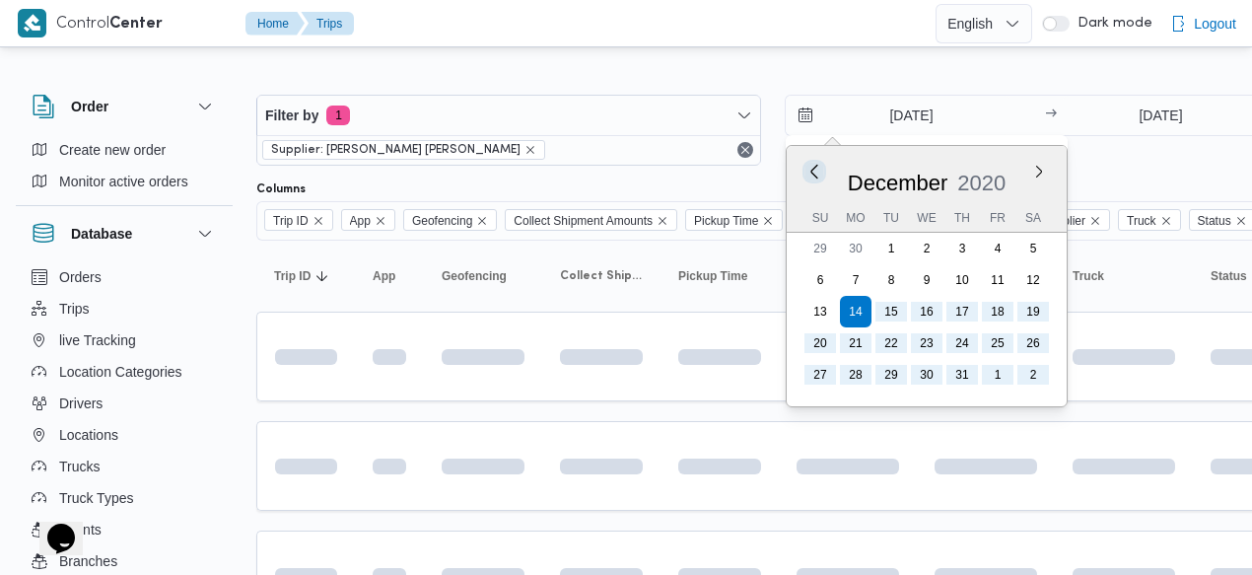
click at [816, 170] on button "Previous Month" at bounding box center [813, 171] width 19 height 19
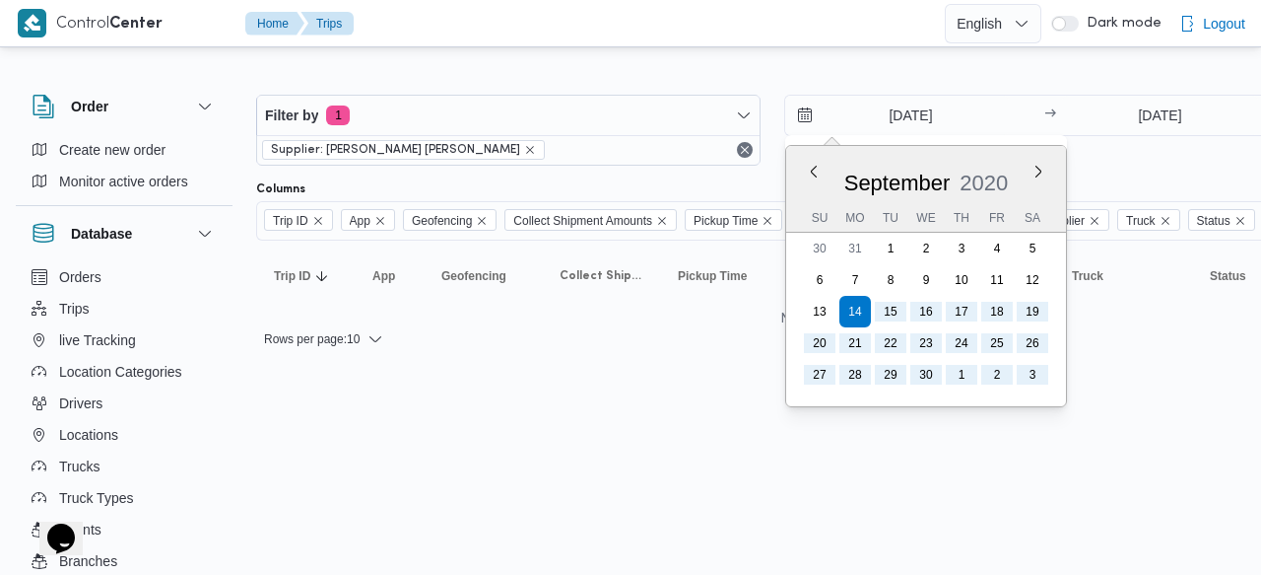
click at [756, 62] on div "Filter by 1 Supplier: [PERSON_NAME] [PERSON_NAME] [DATE] Previous Month Next mo…" at bounding box center [618, 213] width 1261 height 324
click at [881, 117] on input "[DATE]" at bounding box center [897, 115] width 224 height 39
click at [810, 170] on button "Previous Month" at bounding box center [813, 171] width 19 height 19
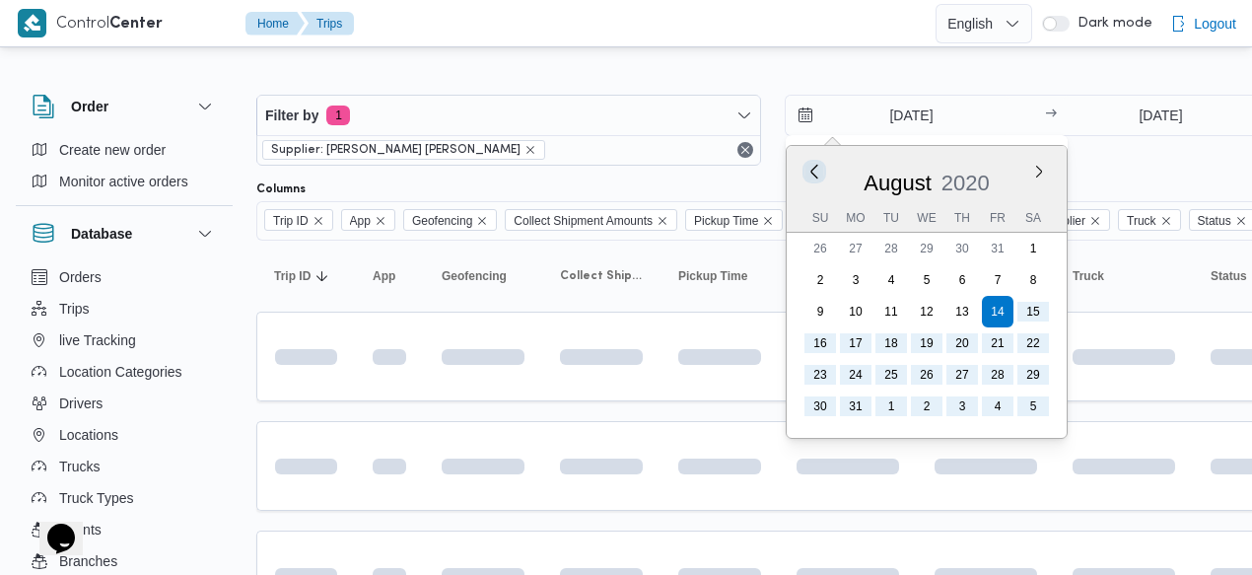
click at [810, 170] on button "Previous Month" at bounding box center [813, 171] width 19 height 19
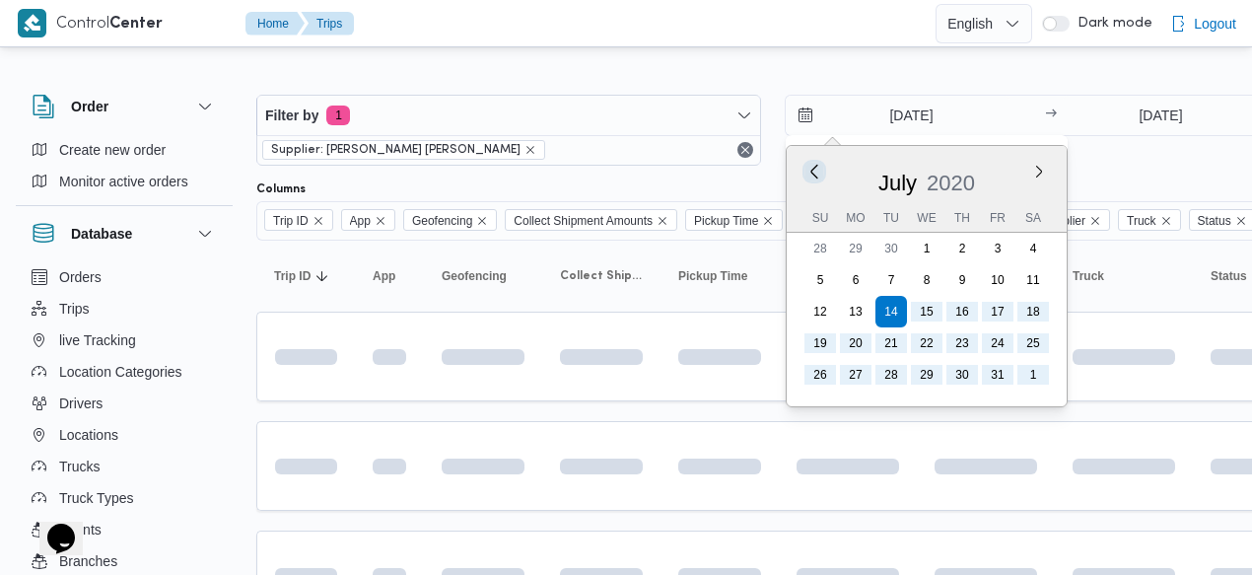
click at [810, 170] on button "Previous Month" at bounding box center [813, 171] width 19 height 19
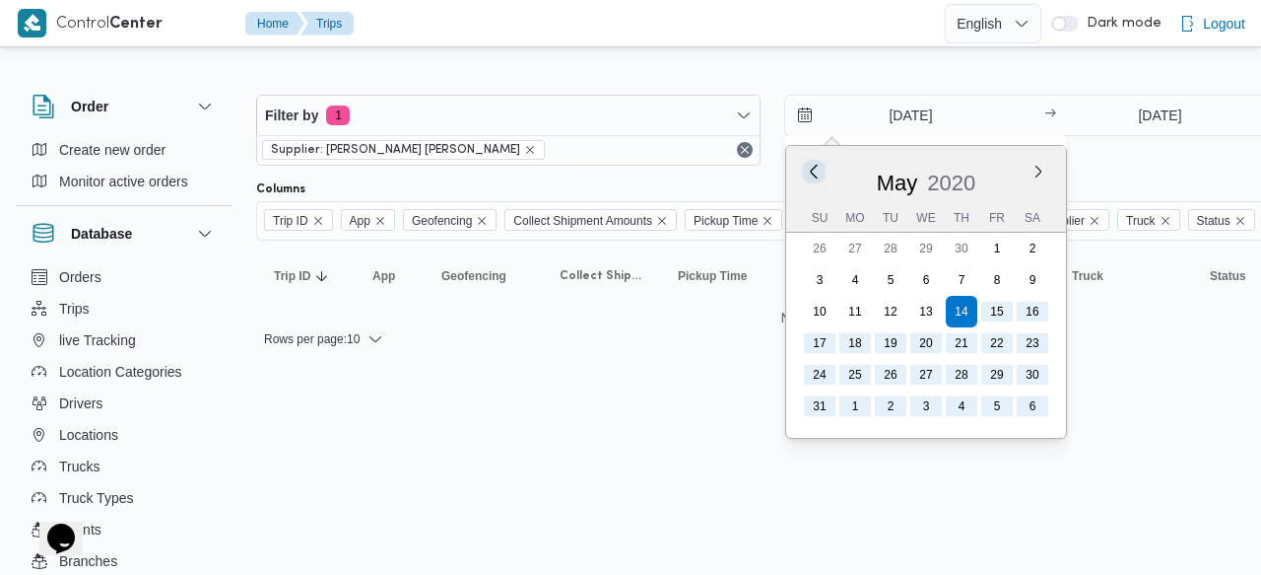
click at [810, 170] on button "Previous Month" at bounding box center [813, 171] width 19 height 19
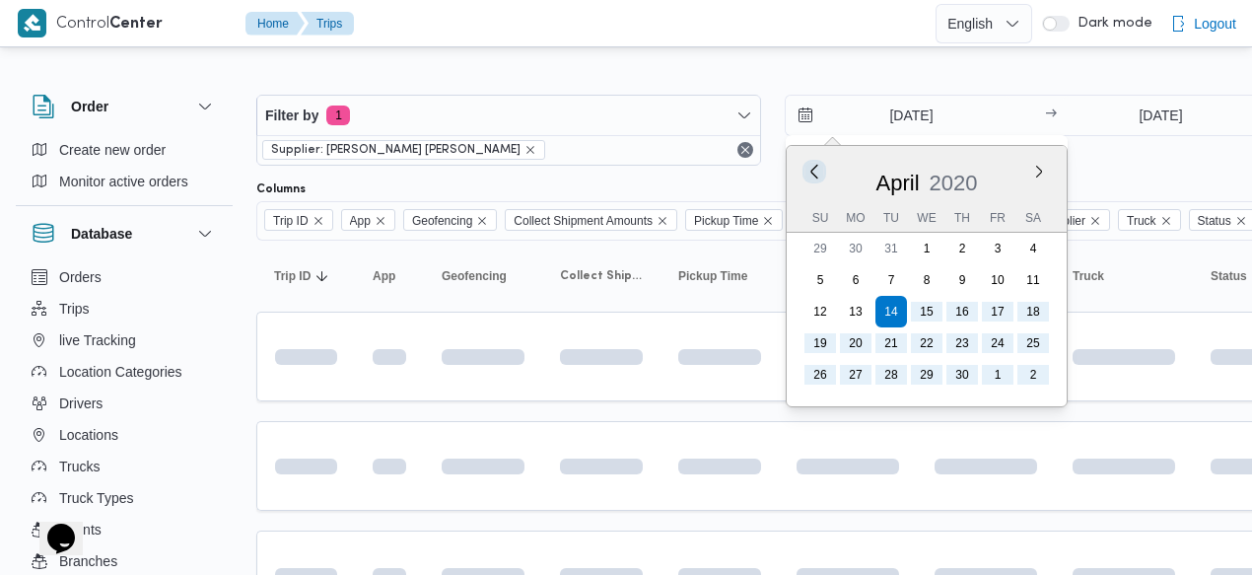
click at [810, 170] on button "Previous Month" at bounding box center [813, 171] width 19 height 19
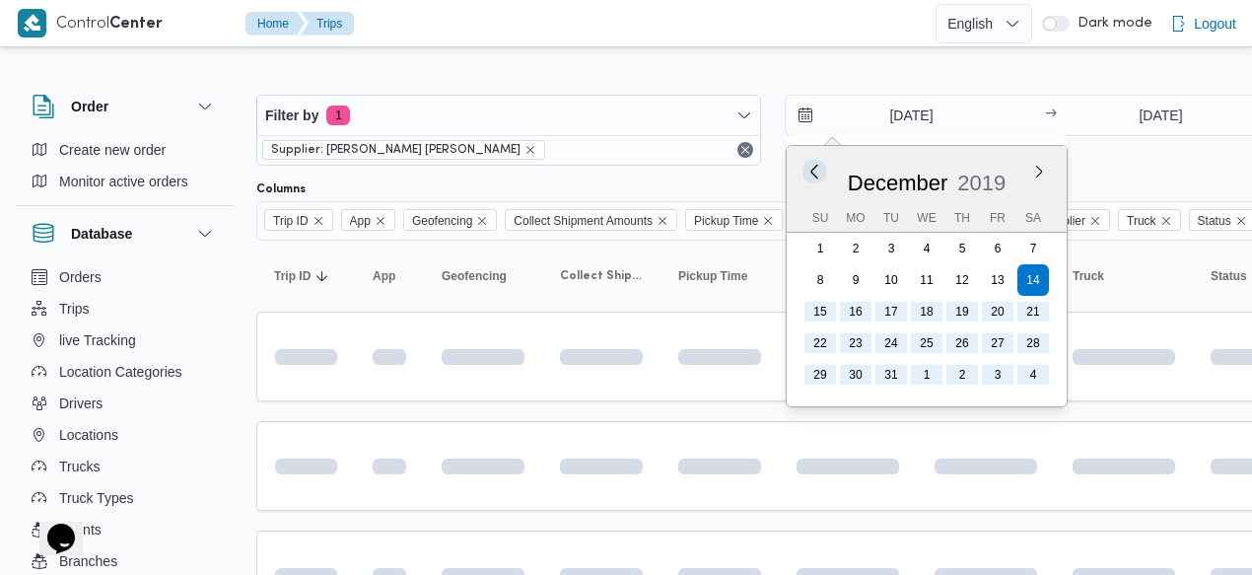
click at [810, 170] on button "Previous Month" at bounding box center [813, 171] width 19 height 19
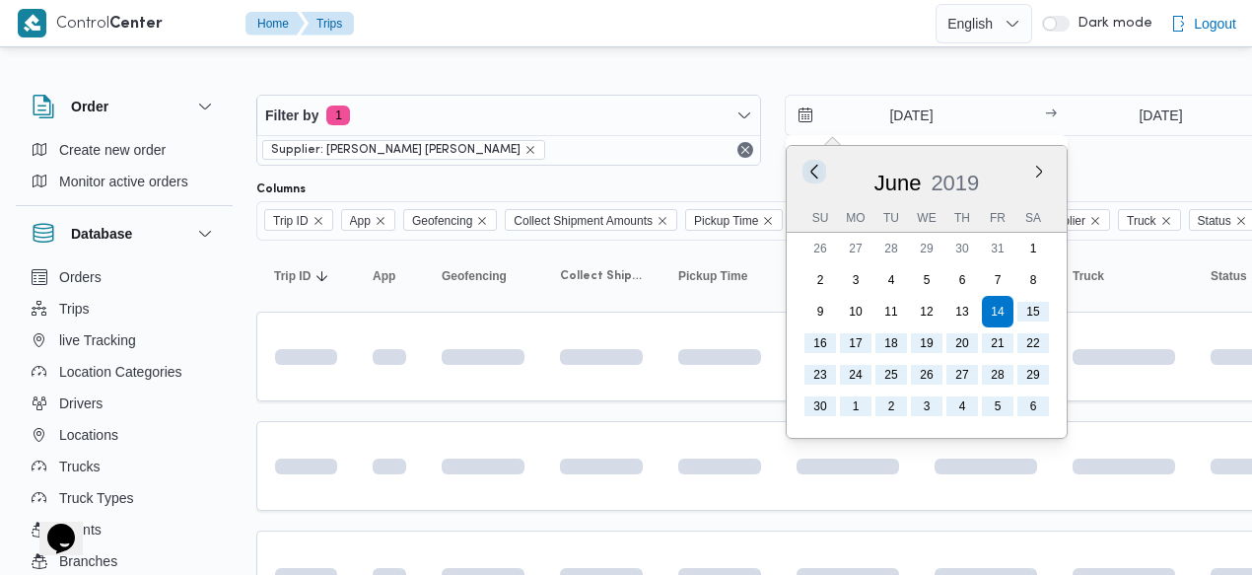
click at [810, 170] on button "Previous Month" at bounding box center [813, 171] width 19 height 19
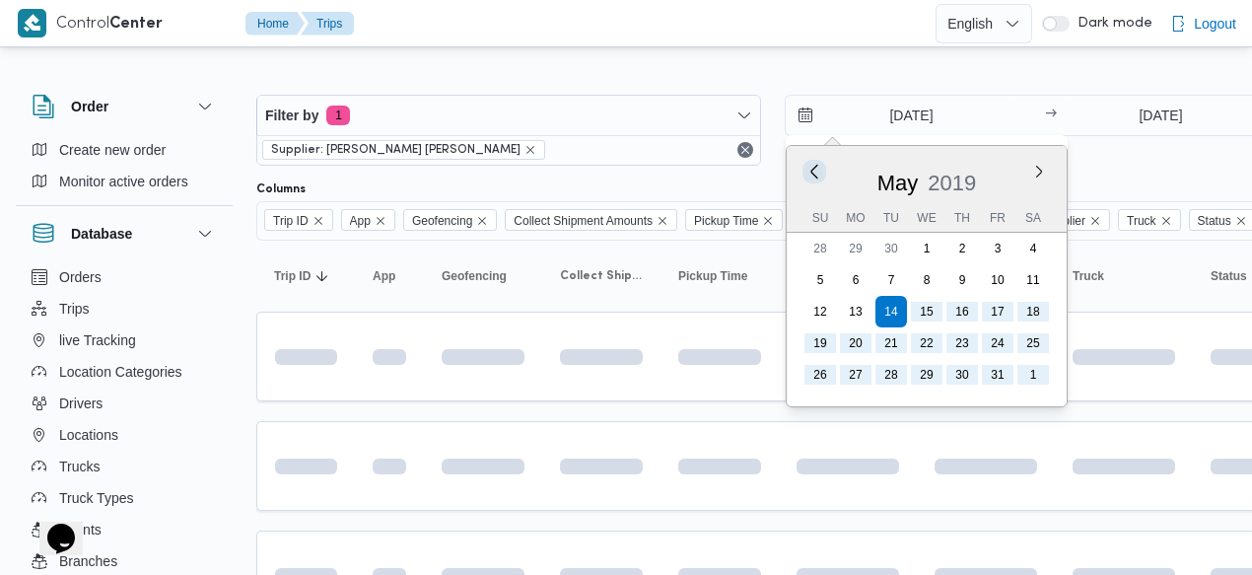
click at [810, 170] on button "Previous Month" at bounding box center [813, 171] width 19 height 19
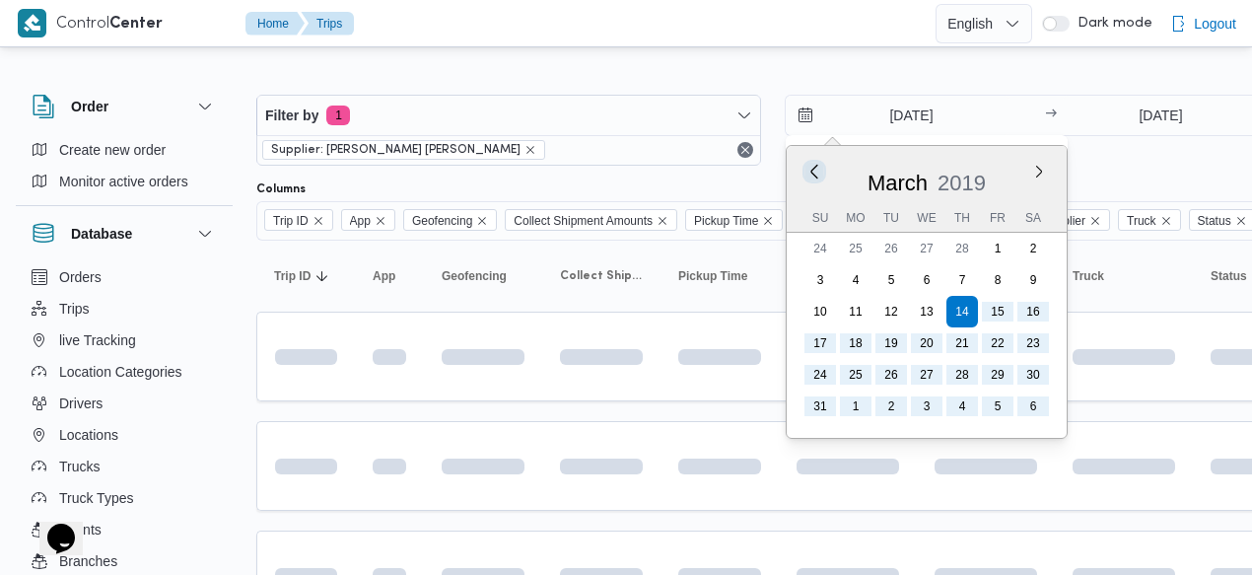
click at [810, 170] on button "Previous Month" at bounding box center [813, 171] width 19 height 19
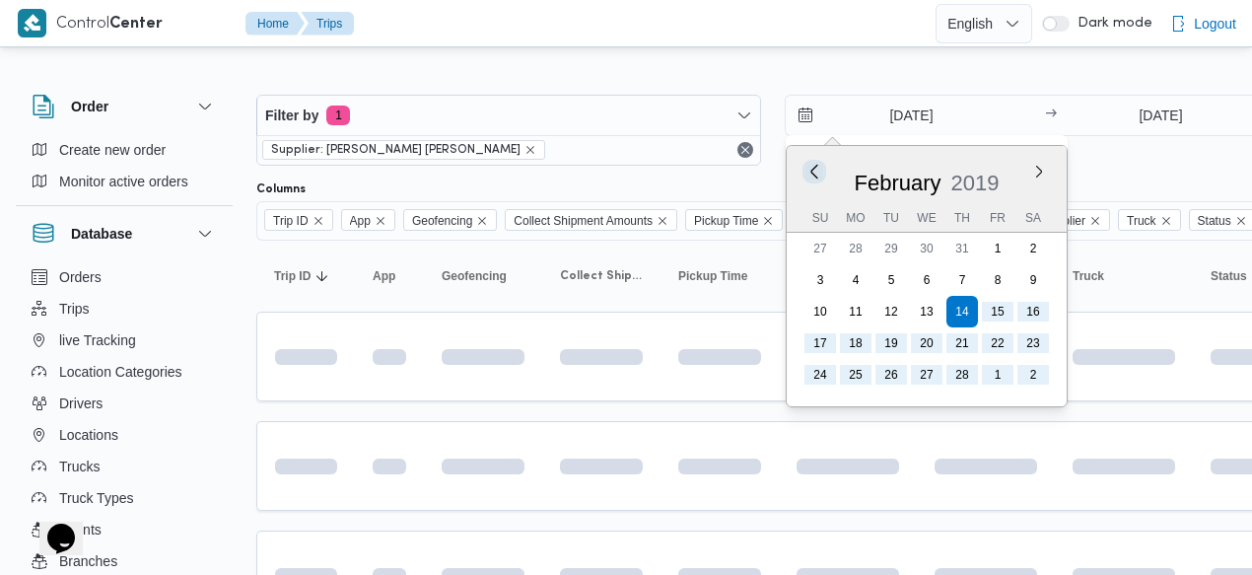
click at [810, 170] on button "Previous Month" at bounding box center [813, 171] width 19 height 19
type input "[DATE]"
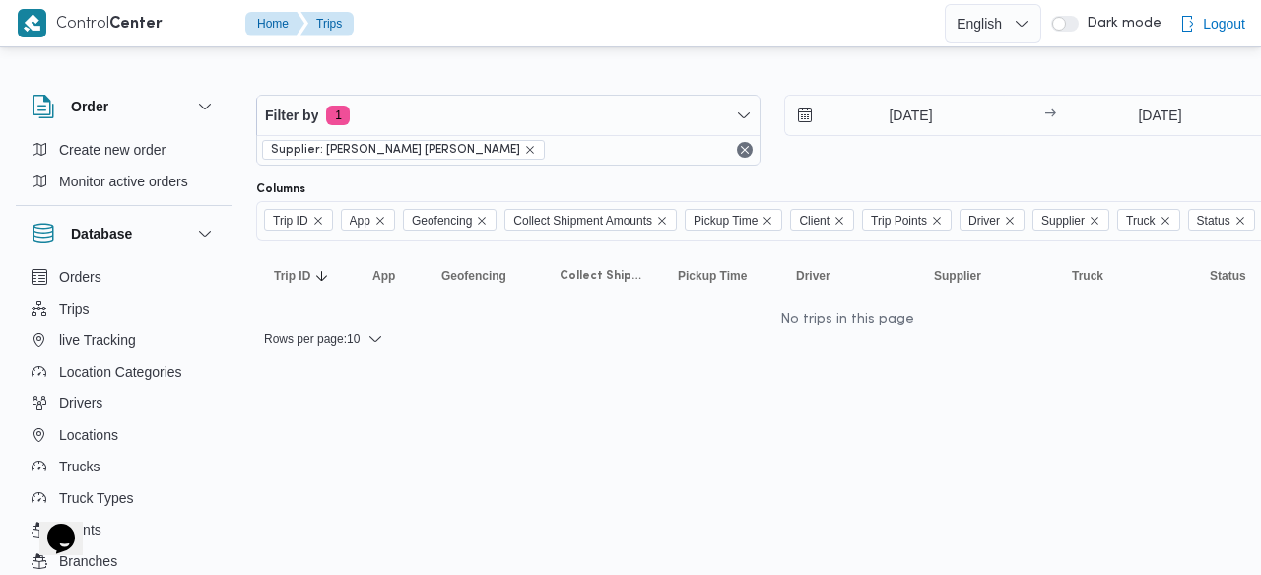
click at [1126, 172] on div "Filter by 1 Supplier: [PERSON_NAME] [PERSON_NAME] [DATE] → [DATE]" at bounding box center [772, 130] width 1056 height 95
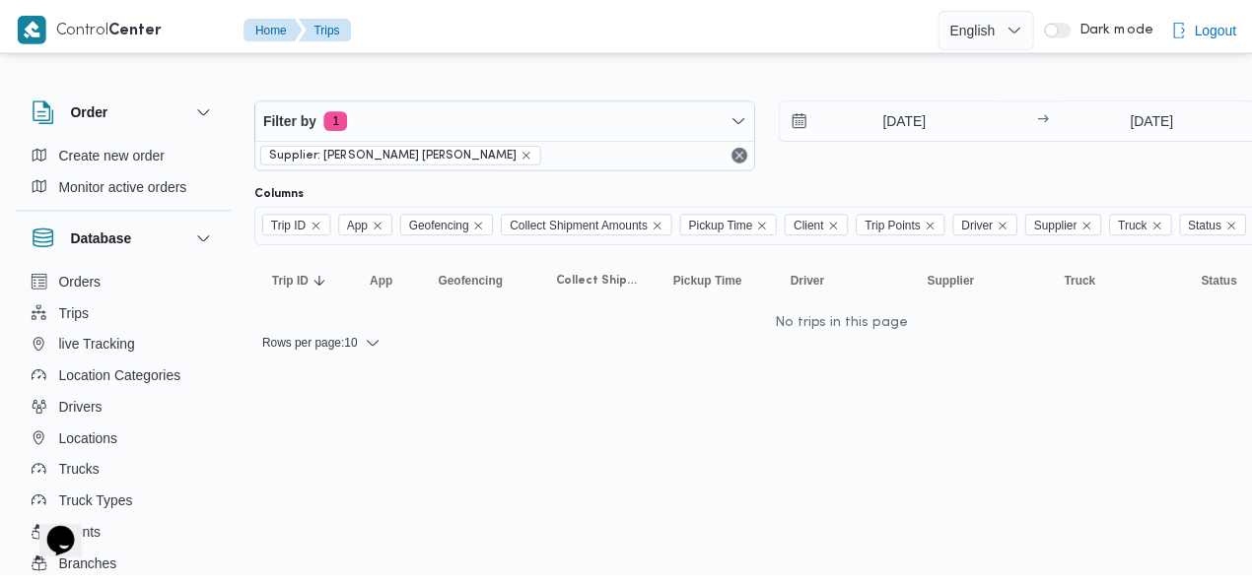
scroll to position [211, 0]
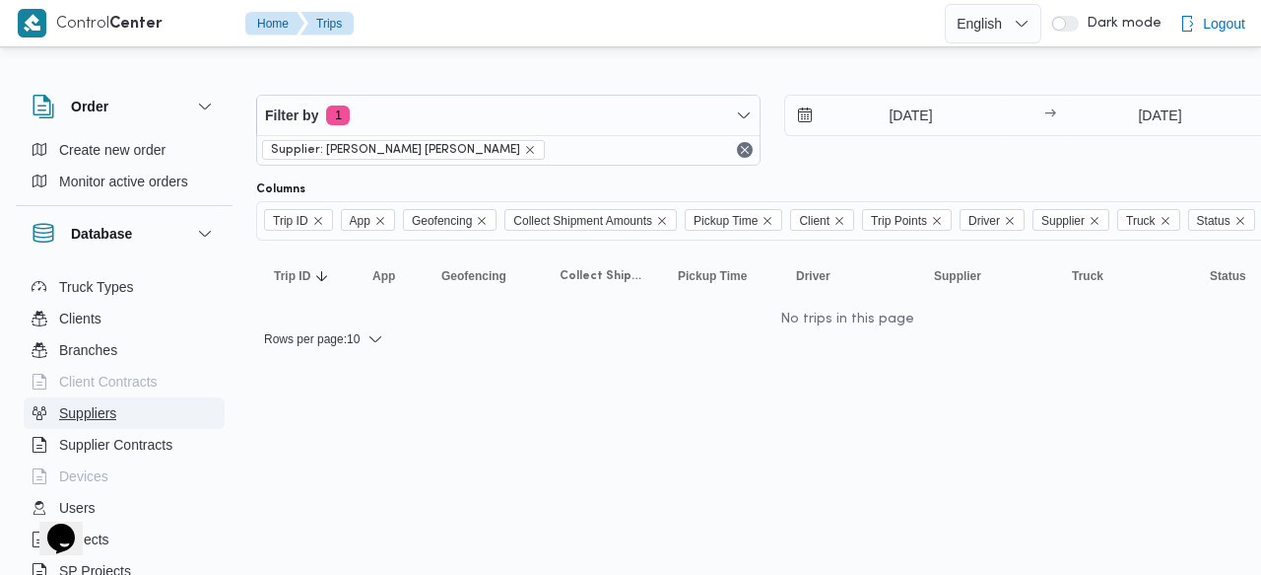
click at [128, 413] on button "Suppliers" at bounding box center [124, 413] width 201 height 32
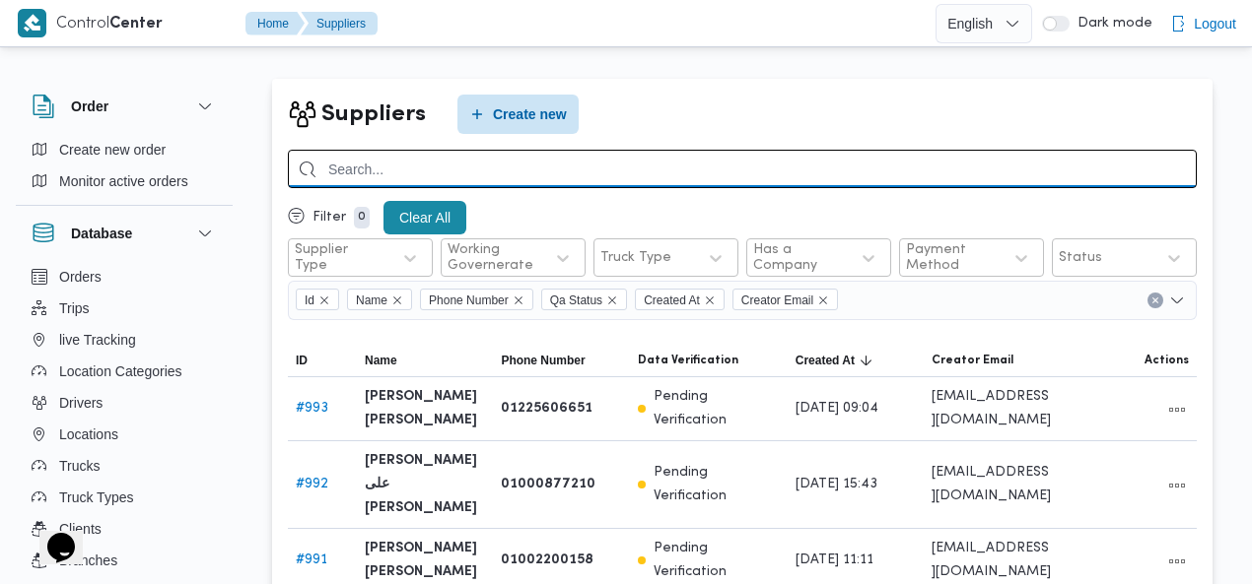
click at [926, 169] on input "search" at bounding box center [742, 169] width 909 height 38
type input "[PERSON_NAME]"
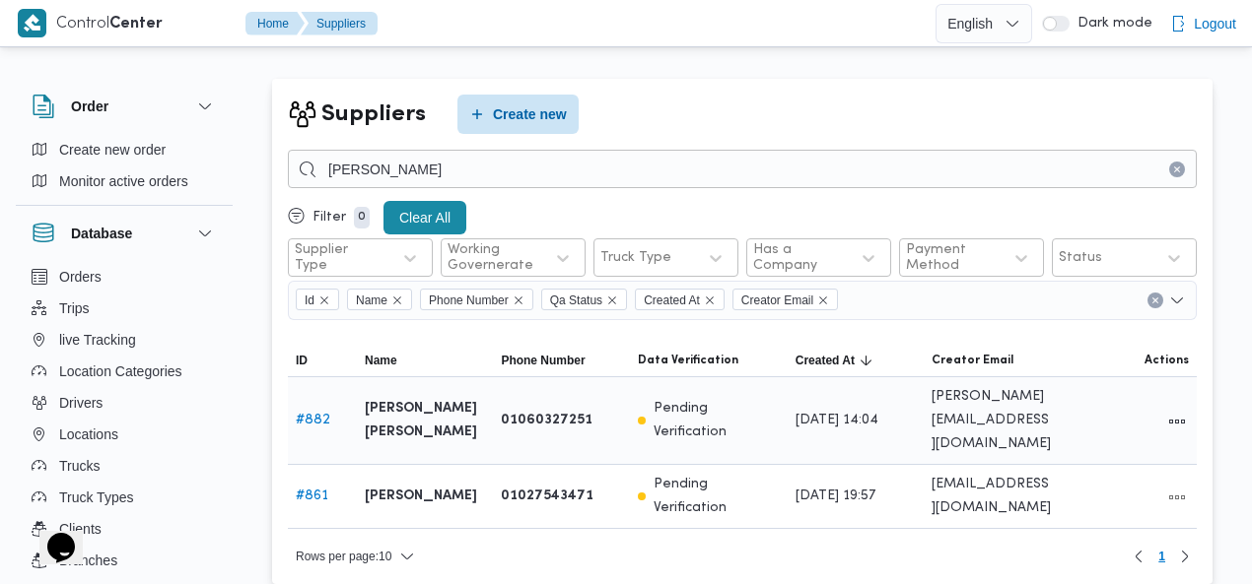
click at [384, 410] on b "[PERSON_NAME] [PERSON_NAME]" at bounding box center [425, 420] width 120 height 47
copy tr "[PERSON_NAME] [PERSON_NAME] [PERSON_NAME]"
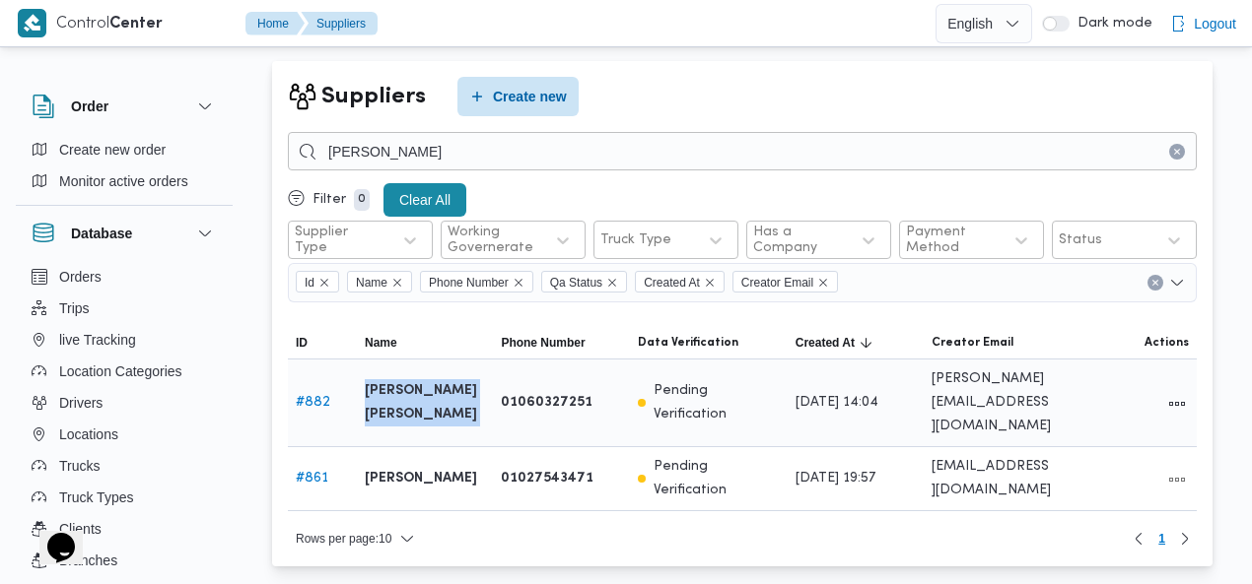
click at [319, 396] on link "# 882" at bounding box center [313, 402] width 34 height 13
select select "7"
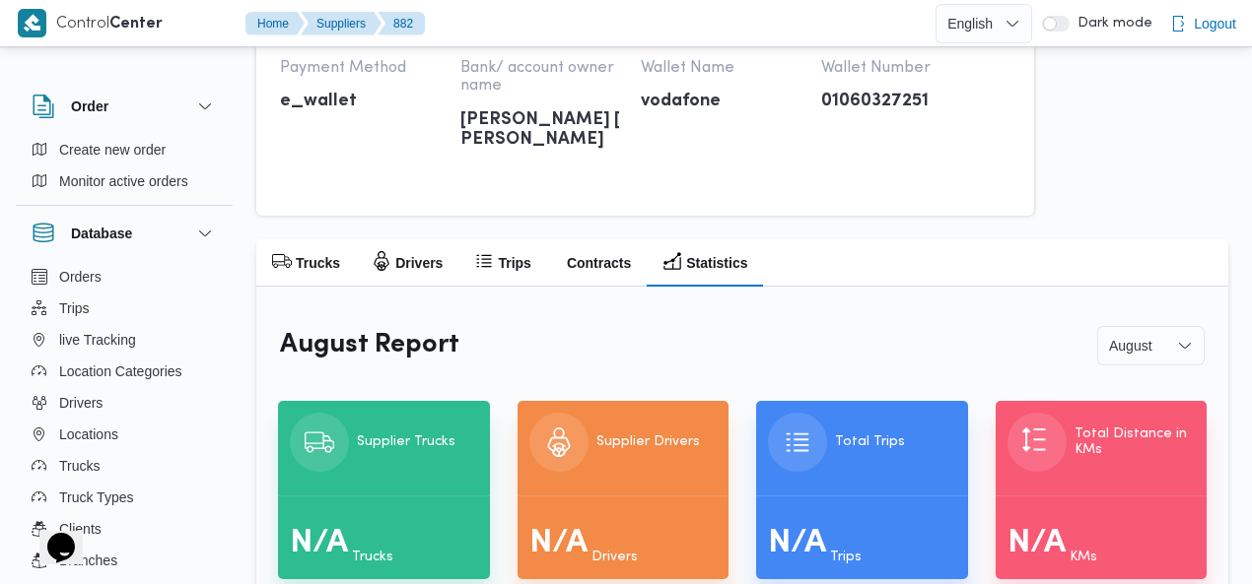
scroll to position [1089, 0]
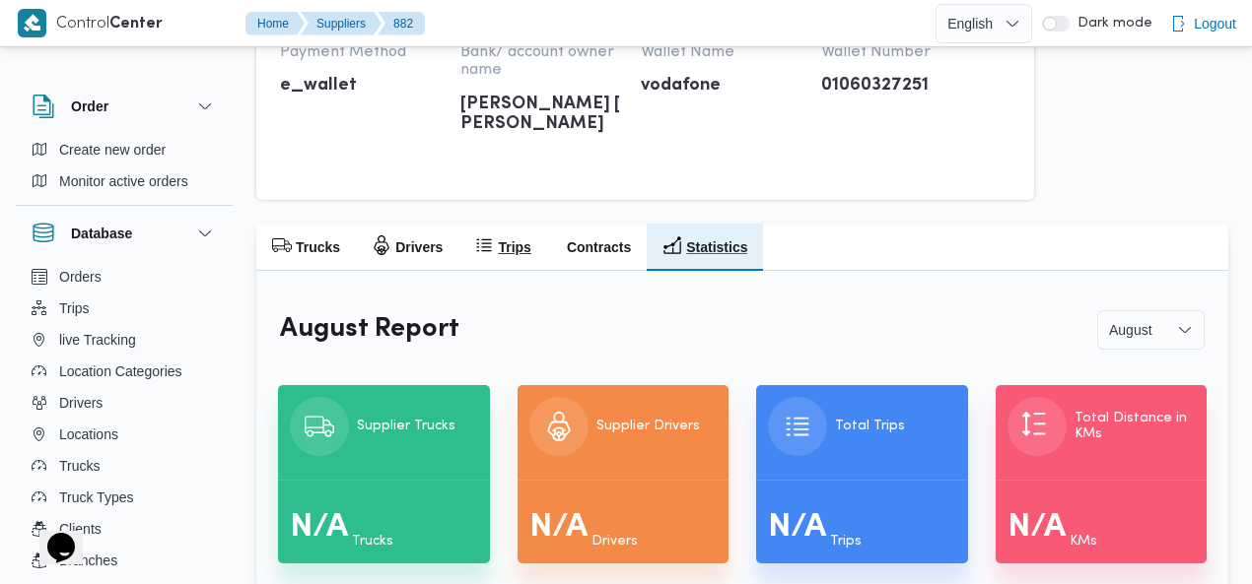
click at [509, 246] on h2 "Trips" at bounding box center [514, 248] width 33 height 24
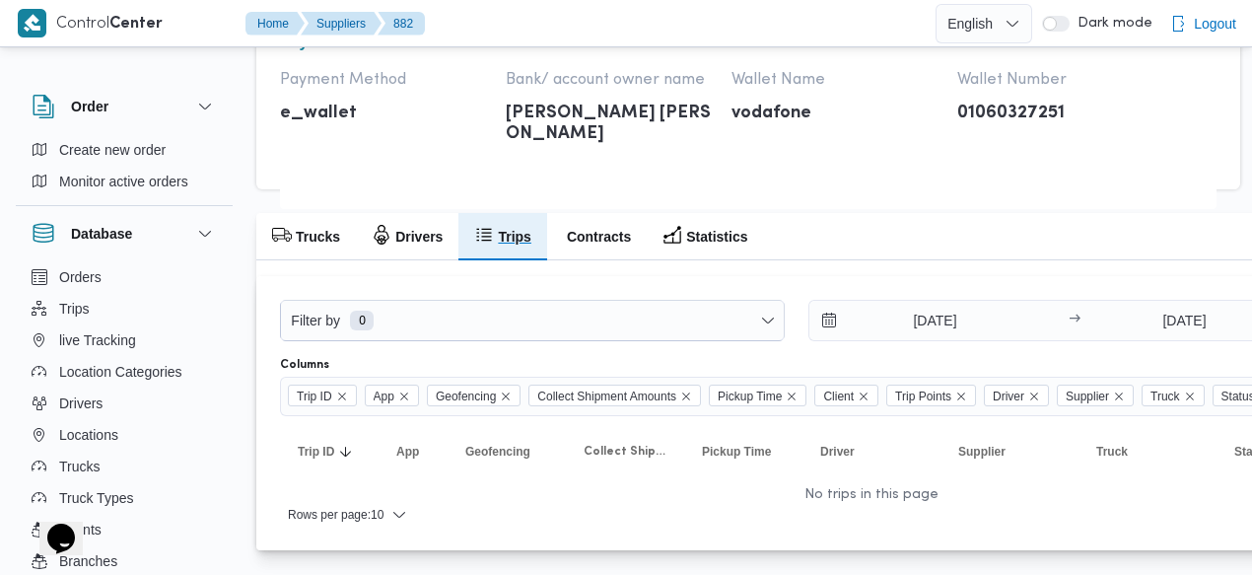
scroll to position [1002, 0]
click at [410, 238] on h2 "Drivers" at bounding box center [418, 238] width 47 height 24
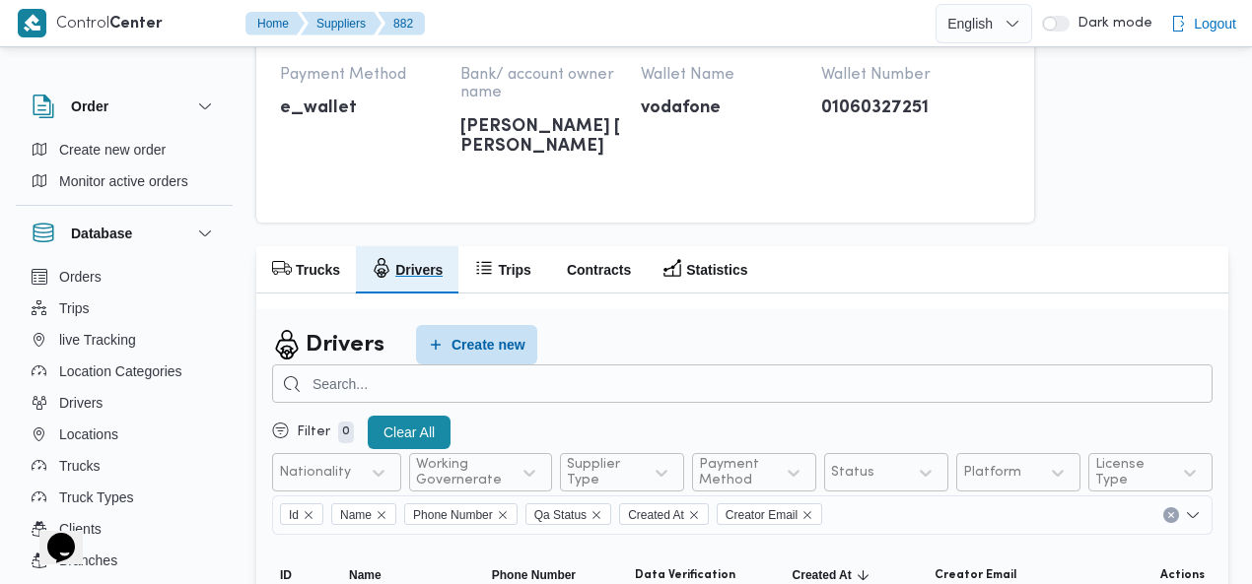
scroll to position [1155, 0]
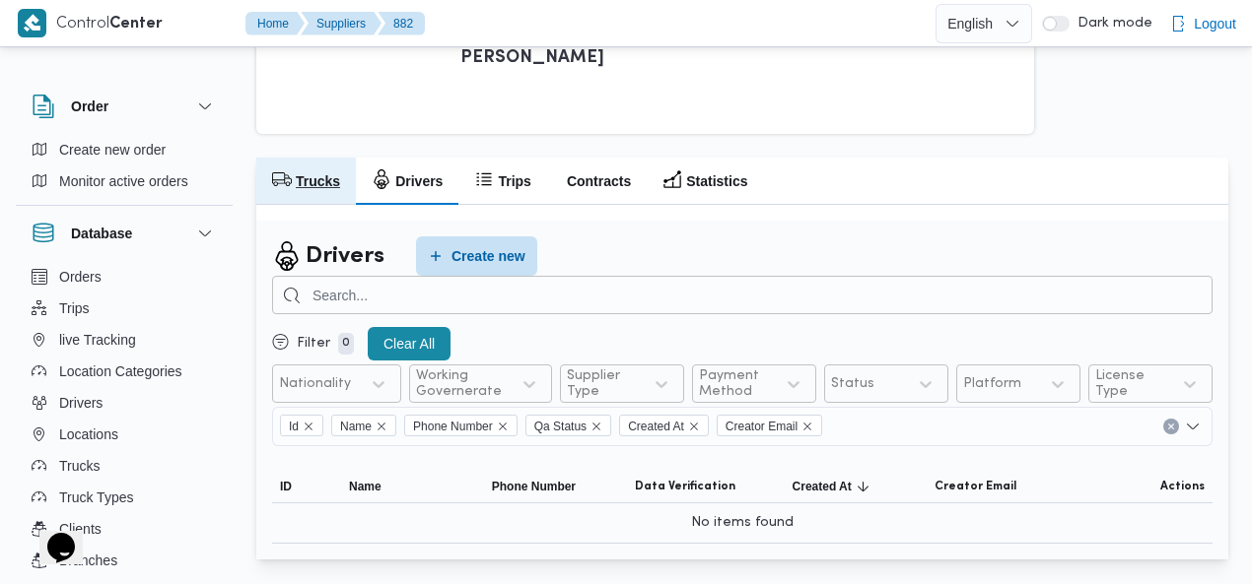
click at [306, 182] on h2 "Trucks" at bounding box center [318, 182] width 44 height 24
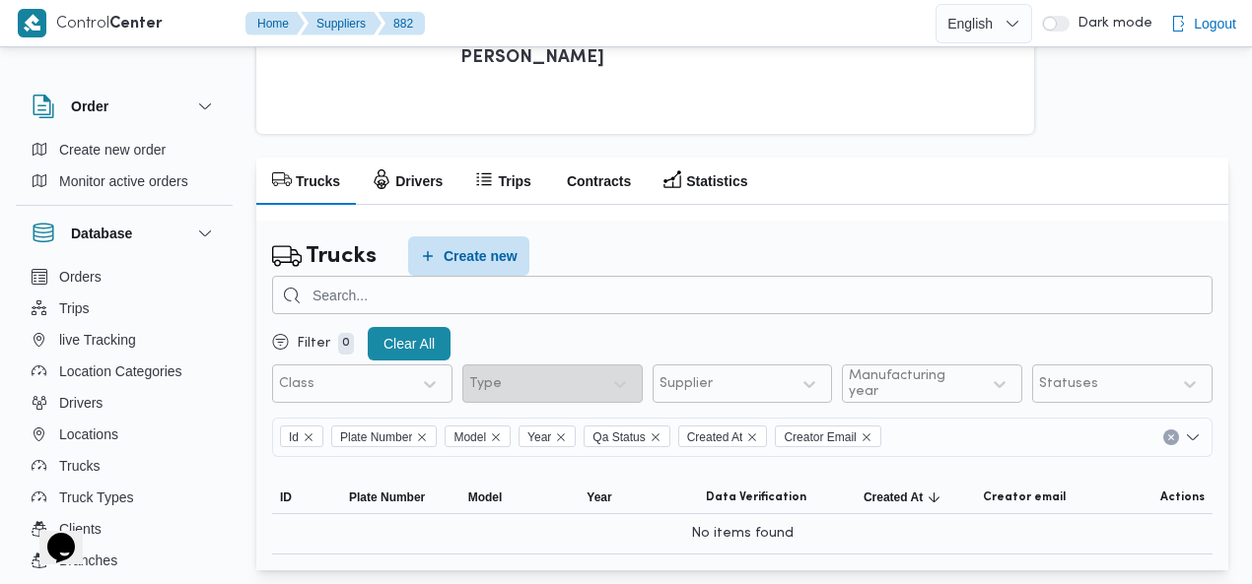
click at [887, 182] on div "Trucks Drivers Trips Contracts Statistics" at bounding box center [742, 181] width 972 height 47
